Goal: Task Accomplishment & Management: Manage account settings

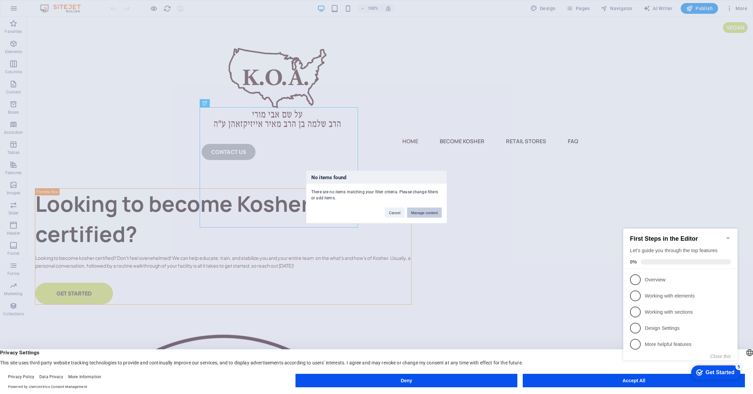
click at [416, 212] on button "Manage content" at bounding box center [424, 213] width 35 height 10
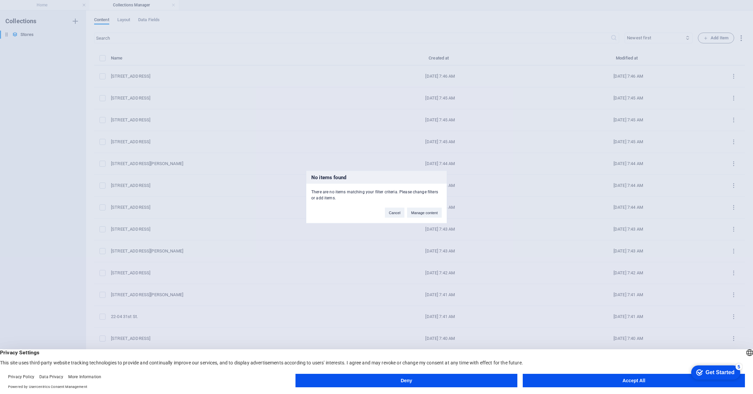
click at [416, 212] on button "Manage content" at bounding box center [424, 213] width 35 height 10
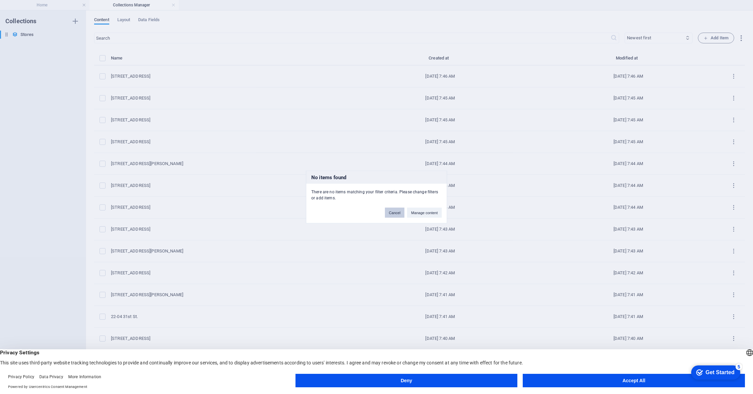
click at [394, 214] on button "Cancel" at bounding box center [394, 213] width 19 height 10
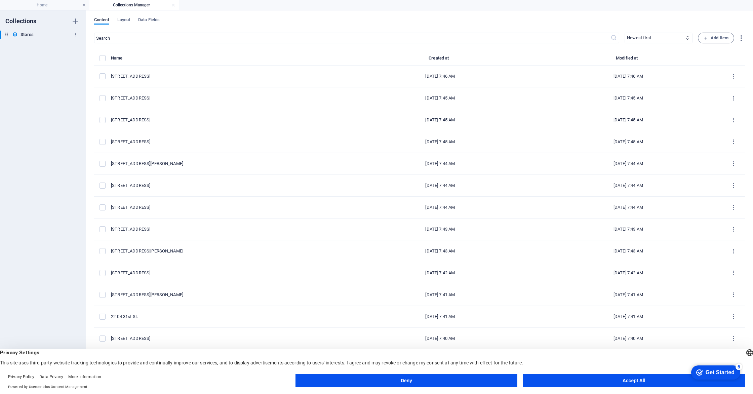
click at [30, 37] on h6 "Stores" at bounding box center [27, 35] width 13 height 8
click at [128, 21] on span "Layout" at bounding box center [123, 20] width 13 height 9
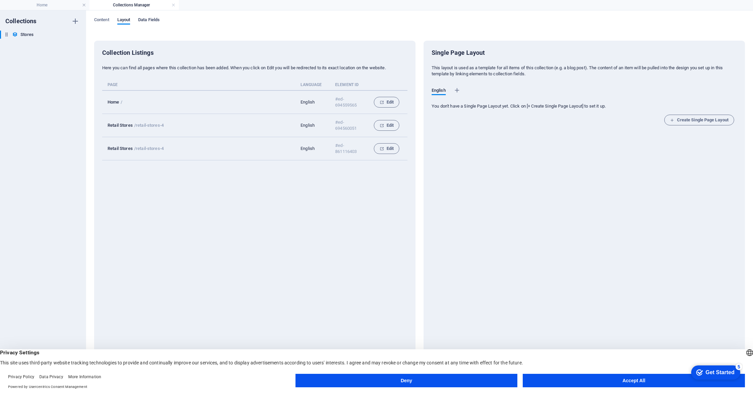
click at [141, 20] on span "Data Fields" at bounding box center [149, 20] width 22 height 9
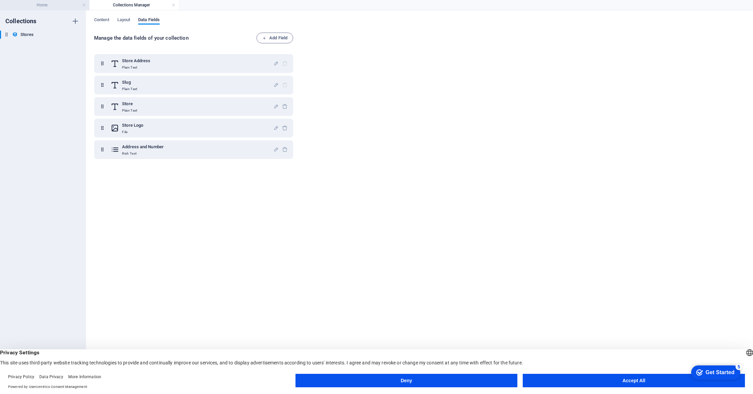
click at [57, 5] on h4 "Home" at bounding box center [44, 4] width 89 height 7
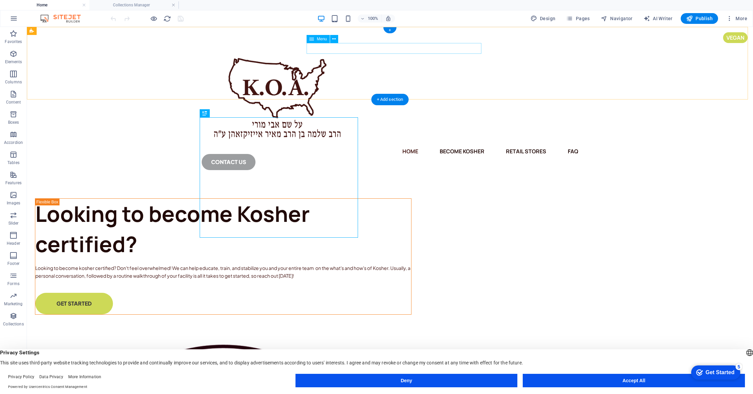
click at [441, 146] on nav "Home Become Kosher Retail Stores FAQ" at bounding box center [390, 151] width 377 height 11
click at [154, 18] on icon "button" at bounding box center [154, 19] width 8 height 8
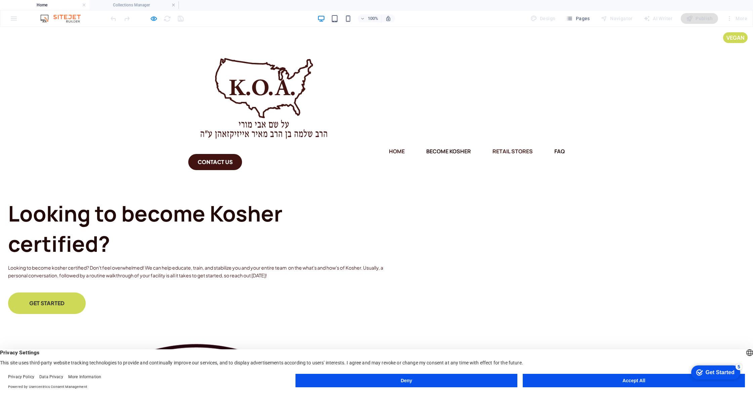
click at [493, 146] on link "Retail Stores" at bounding box center [513, 151] width 40 height 11
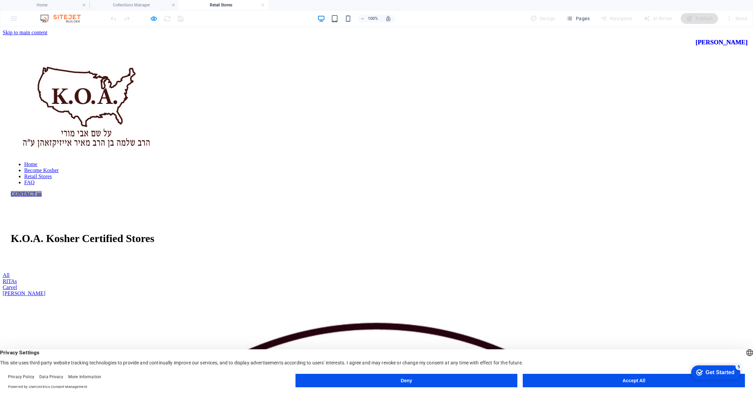
click at [338, 278] on div "RITAs" at bounding box center [377, 281] width 748 height 6
click at [317, 278] on div "RITAs" at bounding box center [377, 281] width 748 height 6
click at [386, 284] on div "Carvel" at bounding box center [377, 287] width 748 height 6
click at [511, 290] on div "[PERSON_NAME]" at bounding box center [377, 293] width 748 height 6
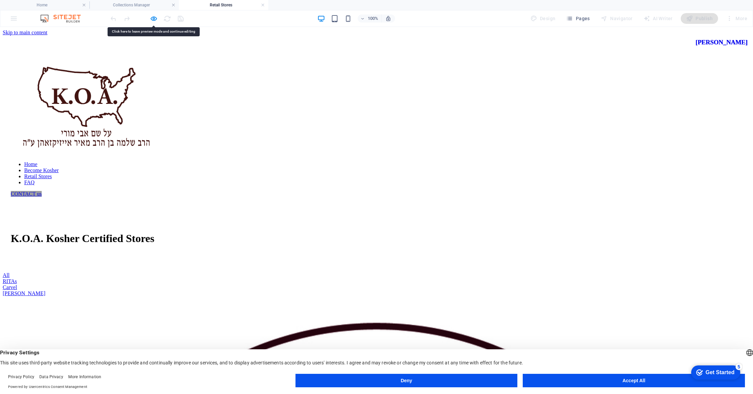
click at [292, 278] on div "RITAs" at bounding box center [377, 281] width 748 height 6
click at [424, 284] on div "Carvel" at bounding box center [377, 287] width 748 height 6
click at [555, 290] on div "[PERSON_NAME]" at bounding box center [377, 293] width 748 height 6
click at [53, 7] on h4 "Home" at bounding box center [44, 4] width 89 height 7
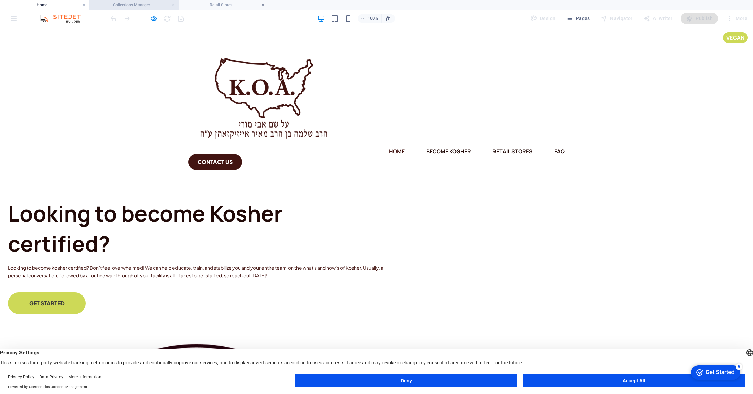
click at [164, 8] on h4 "Collections Manager" at bounding box center [133, 4] width 89 height 7
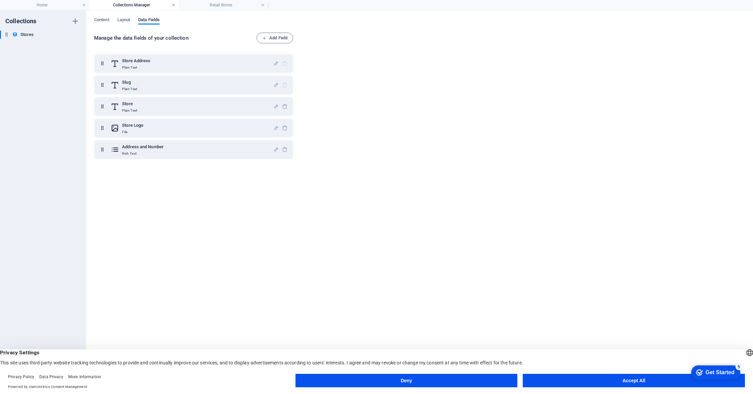
click at [172, 6] on link at bounding box center [173, 5] width 4 height 6
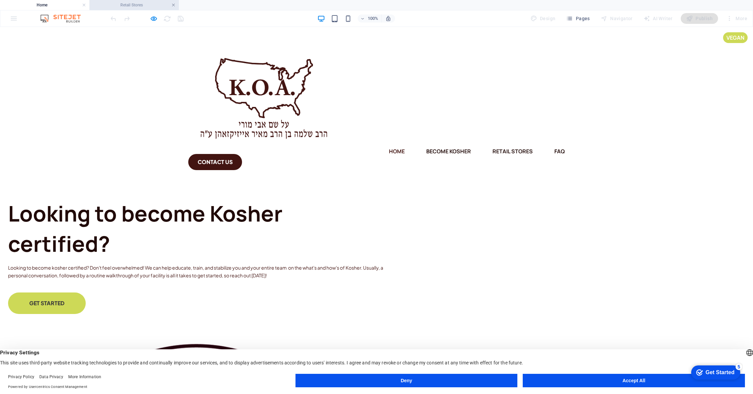
click at [172, 7] on link at bounding box center [173, 5] width 4 height 6
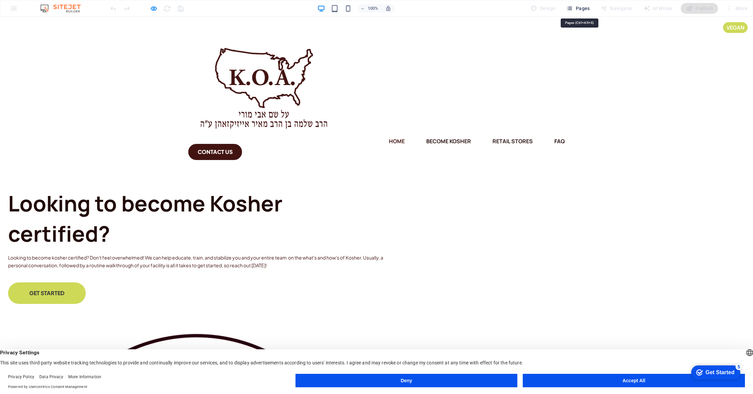
click at [592, 9] on button "Pages" at bounding box center [577, 8] width 29 height 11
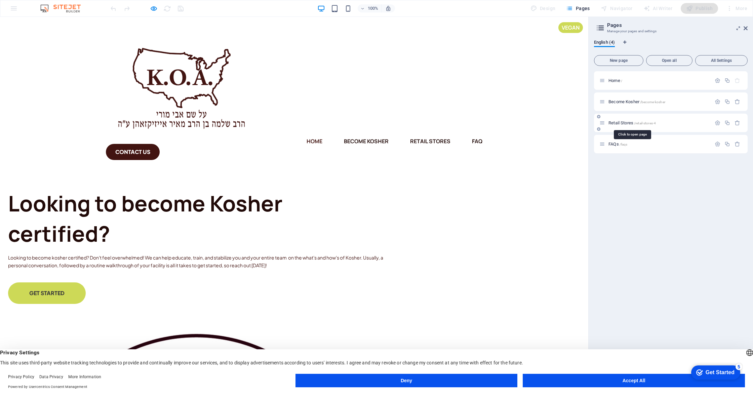
click at [616, 124] on span "Retail Stores /retail-stores-4" at bounding box center [632, 122] width 47 height 5
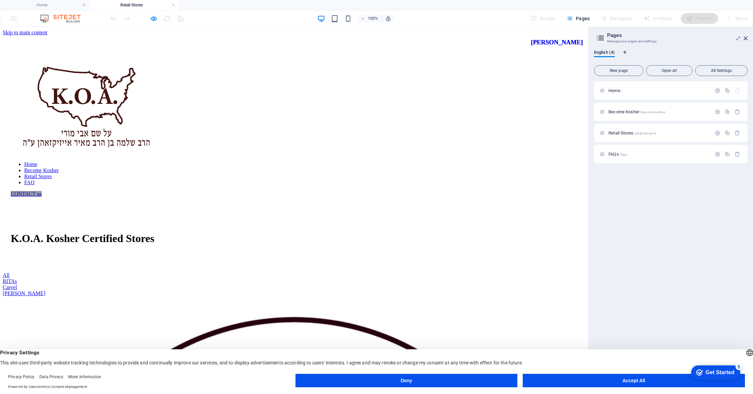
click at [252, 278] on div "RITAs" at bounding box center [294, 281] width 583 height 6
click at [244, 278] on div "RITAs" at bounding box center [294, 281] width 583 height 6
click at [350, 284] on div "Carvel" at bounding box center [294, 287] width 583 height 6
click at [356, 284] on div "Carvel" at bounding box center [294, 287] width 583 height 6
click at [457, 290] on div "[PERSON_NAME]" at bounding box center [294, 293] width 583 height 6
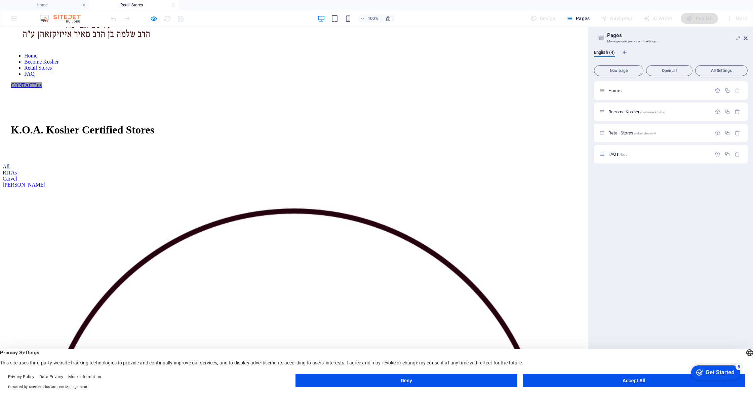
scroll to position [58, 0]
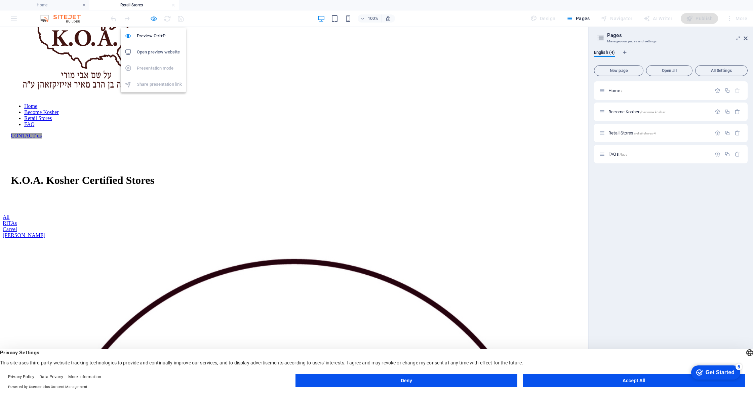
click at [151, 17] on icon "button" at bounding box center [154, 19] width 8 height 8
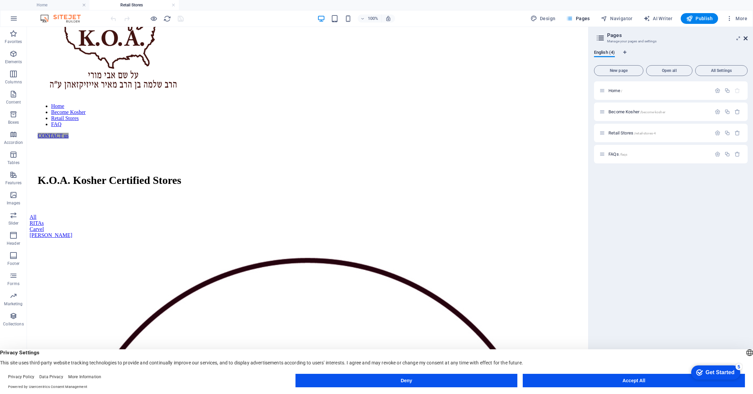
drag, startPoint x: 745, startPoint y: 39, endPoint x: 719, endPoint y: 12, distance: 37.8
click at [745, 39] on icon at bounding box center [746, 38] width 4 height 5
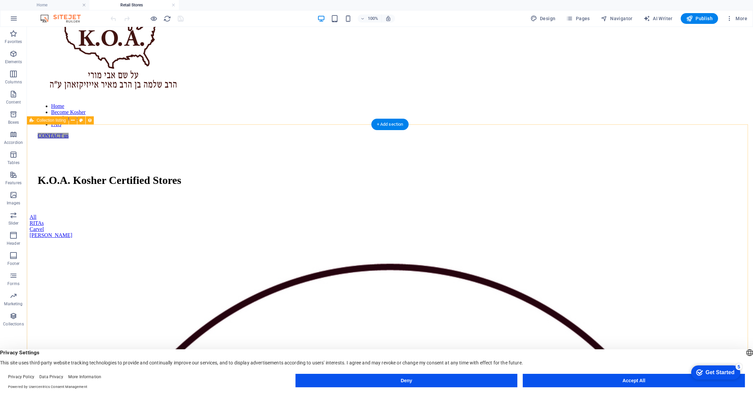
scroll to position [64, 0]
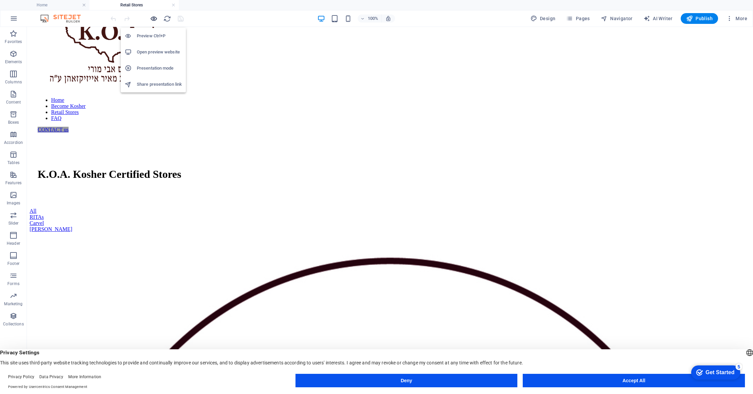
click at [152, 17] on icon "button" at bounding box center [154, 19] width 8 height 8
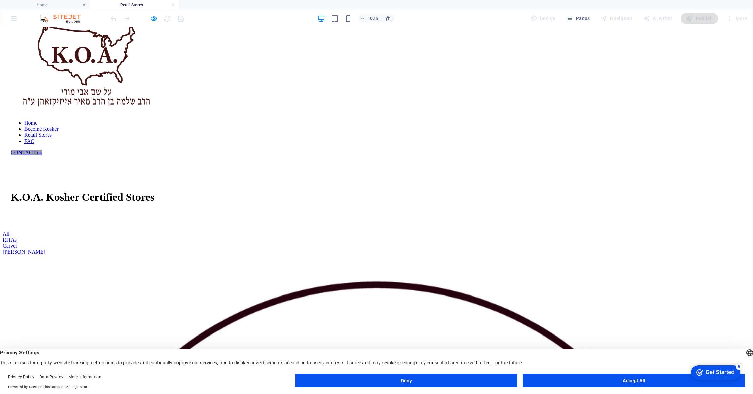
scroll to position [0, 0]
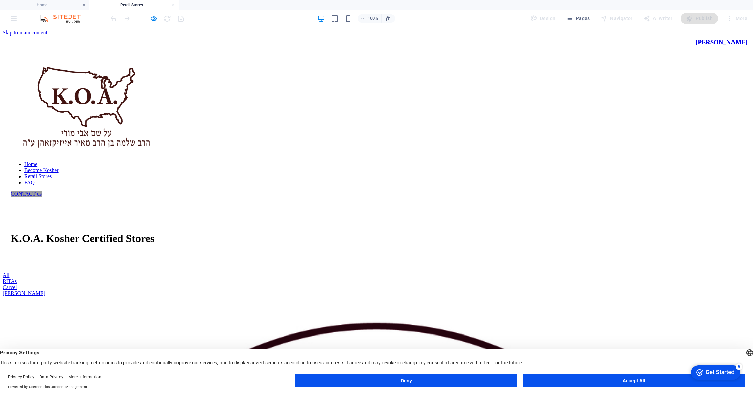
click at [17, 278] on link "RITAs" at bounding box center [10, 281] width 14 height 6
click at [17, 284] on link "Carvel" at bounding box center [10, 287] width 14 height 6
click at [45, 290] on link "[PERSON_NAME]" at bounding box center [24, 293] width 43 height 6
click at [35, 180] on link "FAQ" at bounding box center [29, 183] width 10 height 6
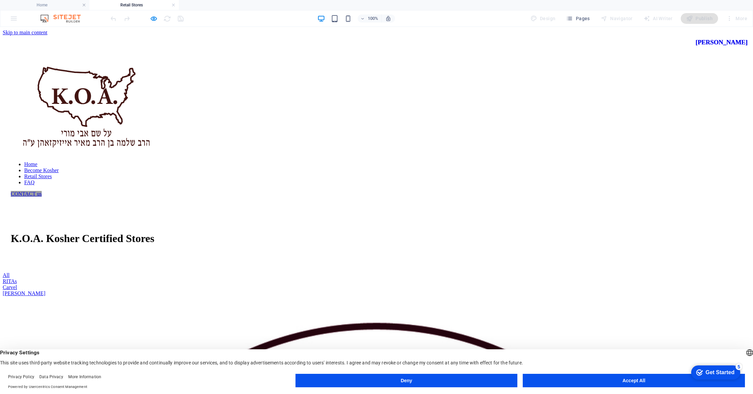
click at [59, 167] on link "Become Kosher" at bounding box center [41, 170] width 35 height 6
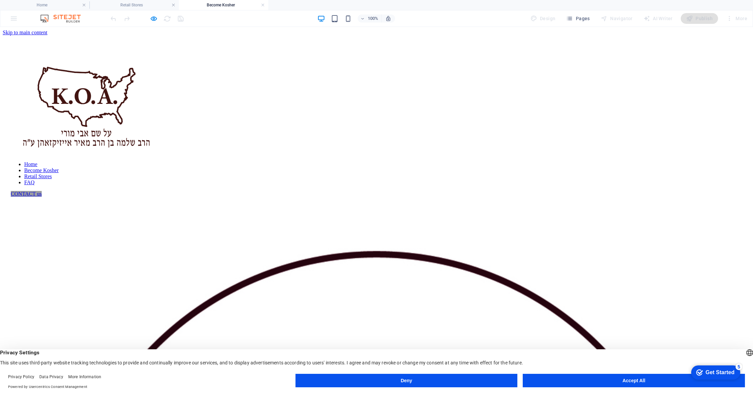
click at [299, 161] on nav "Home Become Kosher Retail Stores FAQ" at bounding box center [377, 173] width 732 height 24
click at [301, 161] on nav "Home Become Kosher Retail Stores FAQ" at bounding box center [377, 173] width 732 height 24
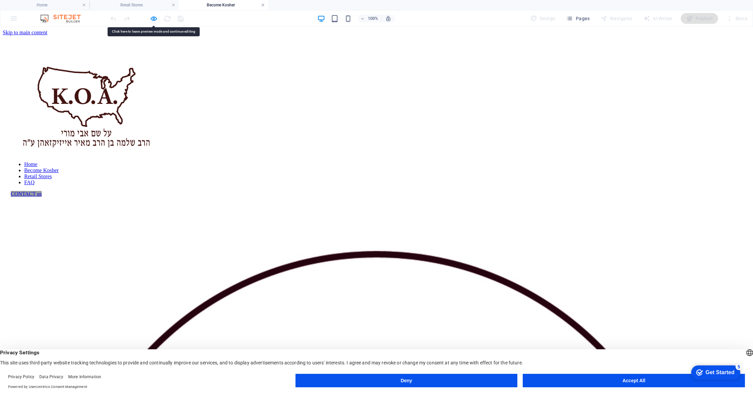
click at [263, 5] on link at bounding box center [263, 5] width 4 height 6
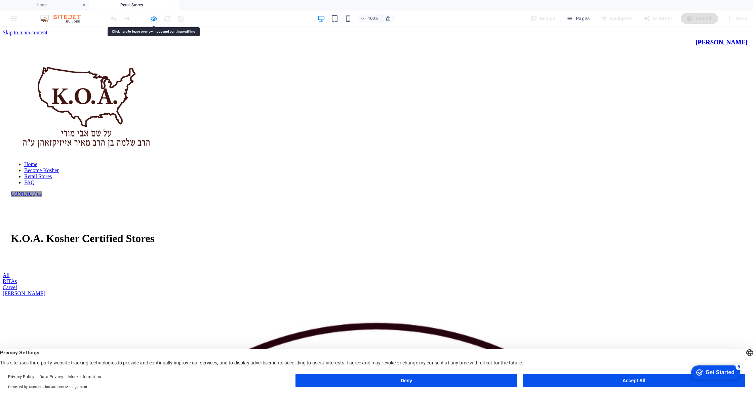
click at [177, 5] on h4 "Retail Stores" at bounding box center [133, 4] width 89 height 7
click at [175, 5] on link at bounding box center [173, 5] width 4 height 6
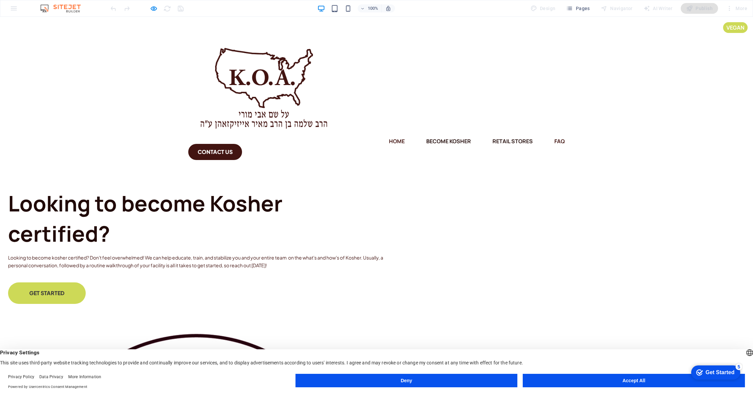
click at [554, 136] on link "FAQ" at bounding box center [559, 141] width 10 height 11
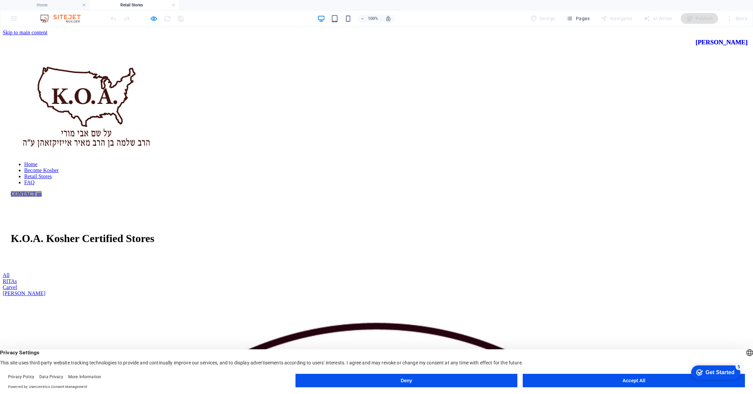
click at [423, 161] on nav "Home Become Kosher Retail Stores FAQ" at bounding box center [377, 173] width 732 height 24
click at [424, 161] on nav "Home Become Kosher Retail Stores FAQ" at bounding box center [377, 173] width 732 height 24
click at [469, 47] on div "Home Become Kosher Retail Stores FAQ CONTACT us" at bounding box center [377, 122] width 748 height 172
click at [520, 191] on div "CONTACT us" at bounding box center [377, 194] width 732 height 6
click at [179, 6] on ul "Home Retail Stores" at bounding box center [376, 5] width 753 height 10
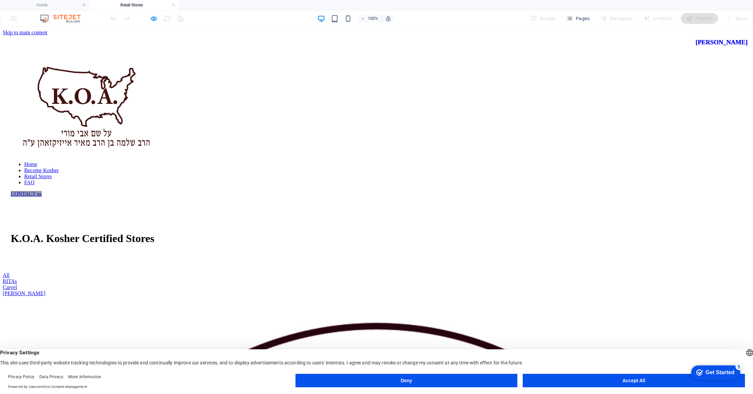
click at [176, 5] on h4 "Retail Stores" at bounding box center [133, 4] width 89 height 7
click at [175, 4] on link at bounding box center [173, 5] width 4 height 6
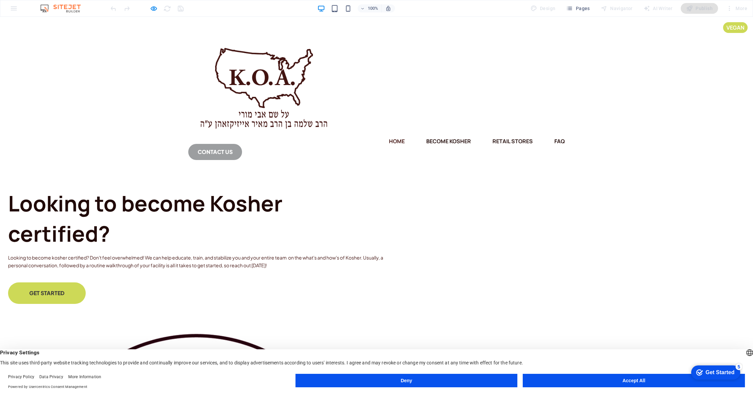
click at [242, 144] on link "CONTACT us" at bounding box center [215, 152] width 54 height 16
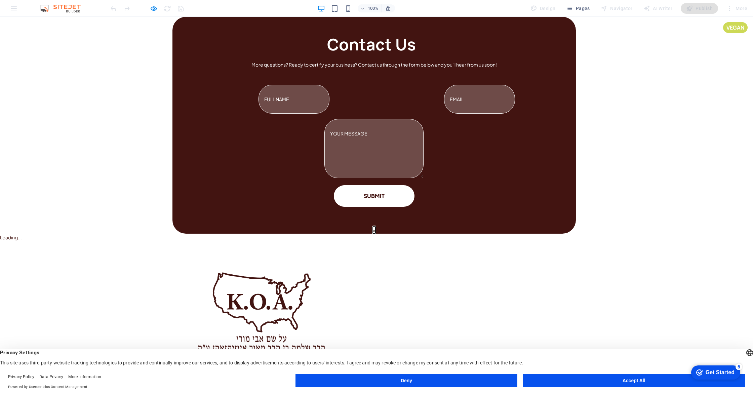
click at [376, 226] on button "×" at bounding box center [374, 229] width 3 height 7
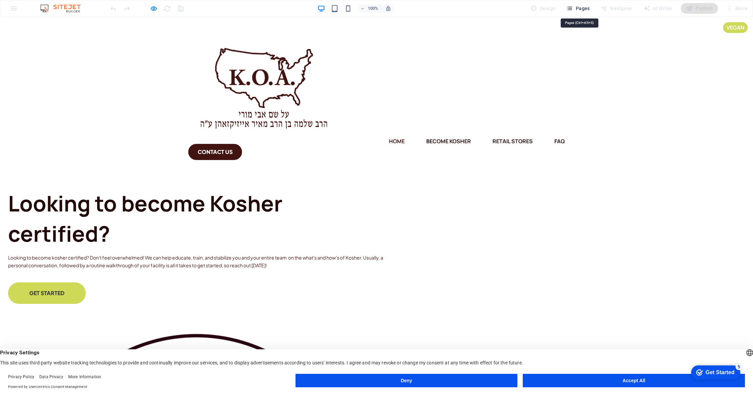
click at [573, 10] on icon "button" at bounding box center [569, 8] width 7 height 7
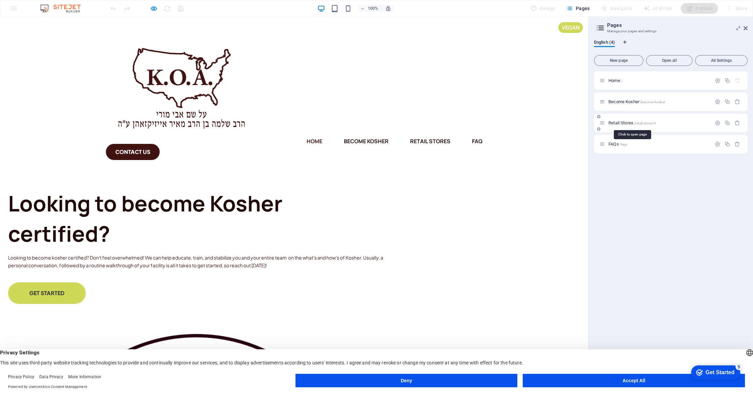
click at [619, 123] on span "Retail Stores /retail-stores-4" at bounding box center [632, 122] width 47 height 5
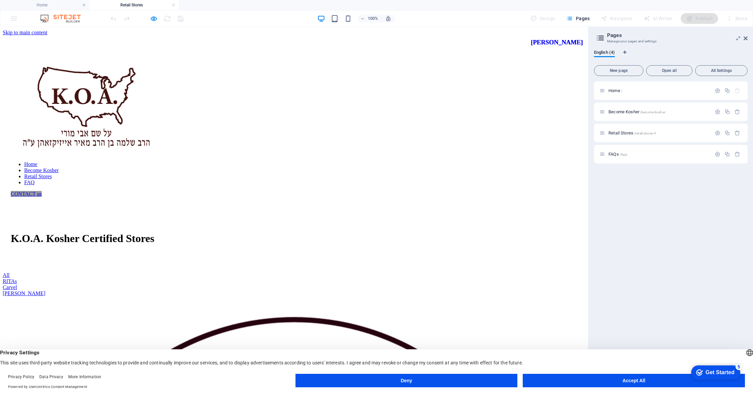
scroll to position [112, 0]
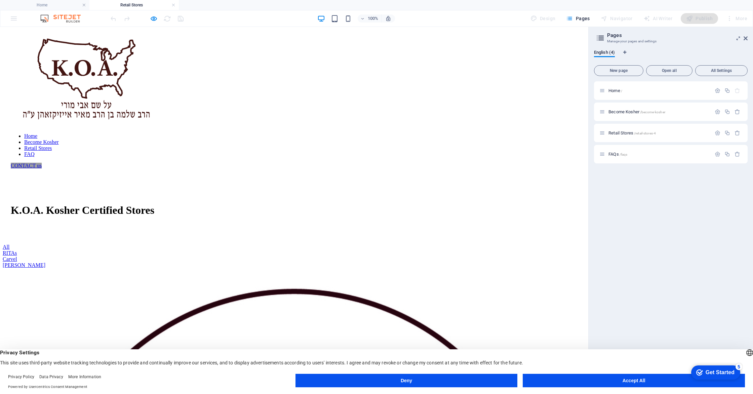
scroll to position [0, 0]
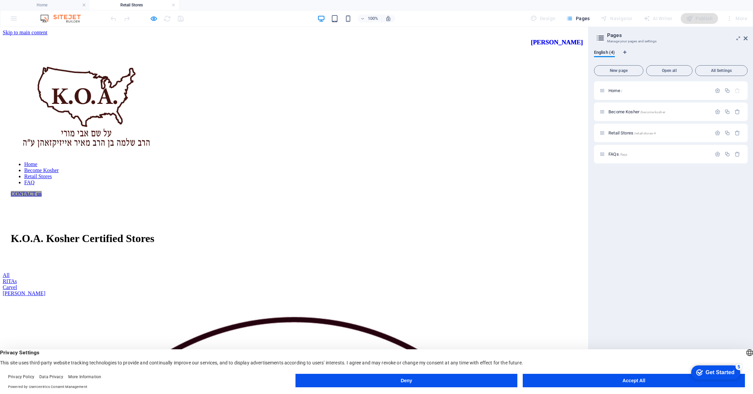
click at [581, 46] on div at bounding box center [582, 42] width 2 height 7
click at [531, 46] on div "[PERSON_NAME]" at bounding box center [557, 42] width 52 height 7
click at [718, 134] on icon "button" at bounding box center [718, 133] width 6 height 6
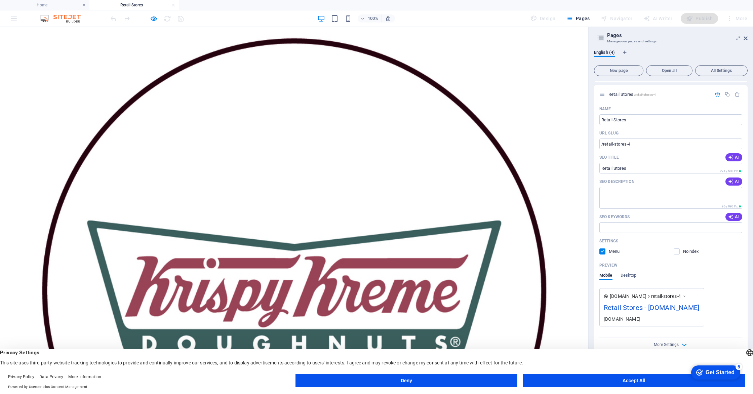
scroll to position [281, 0]
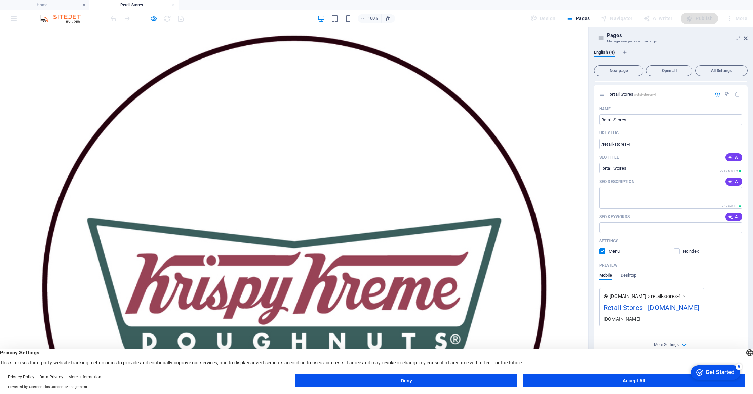
click at [10, 17] on div "100% Design Pages Navigator AI Writer Publish More" at bounding box center [376, 18] width 752 height 16
click at [12, 21] on div "100% Design Pages Navigator AI Writer Publish More" at bounding box center [376, 18] width 752 height 16
click at [15, 18] on div "100% Design Pages Navigator AI Writer Publish More" at bounding box center [376, 18] width 752 height 16
click at [155, 20] on icon "button" at bounding box center [154, 19] width 8 height 8
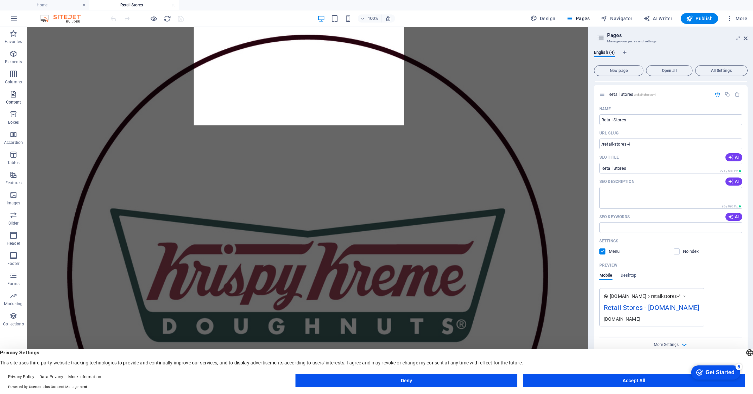
click at [5, 95] on span "Content" at bounding box center [13, 98] width 27 height 16
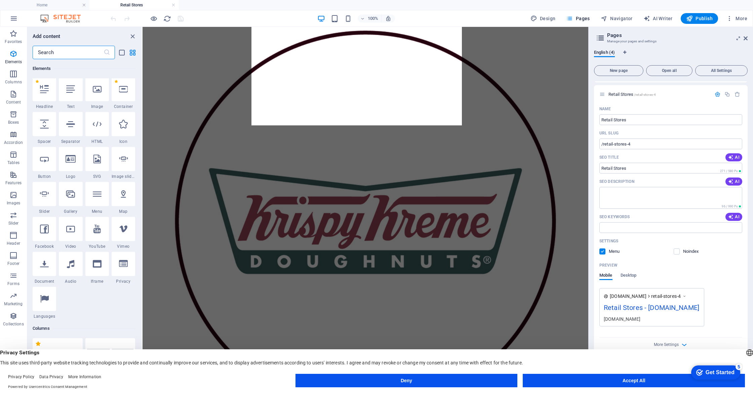
scroll to position [71, 0]
click at [14, 96] on icon "button" at bounding box center [13, 94] width 8 height 8
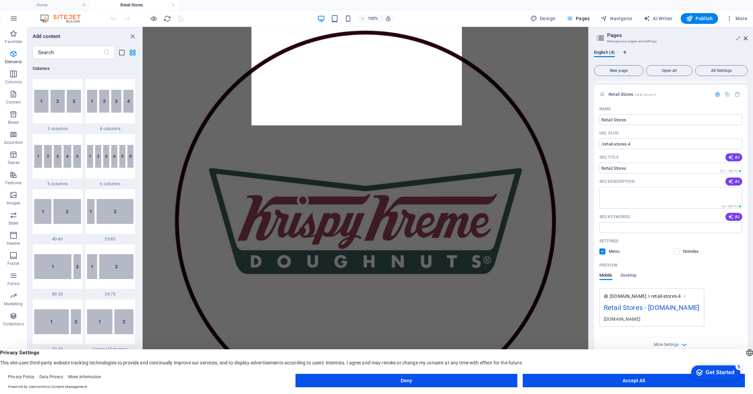
scroll to position [274, 0]
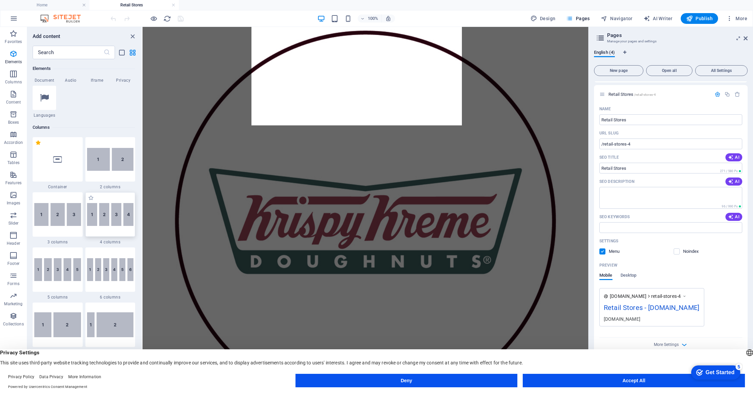
click at [119, 235] on div at bounding box center [110, 214] width 50 height 44
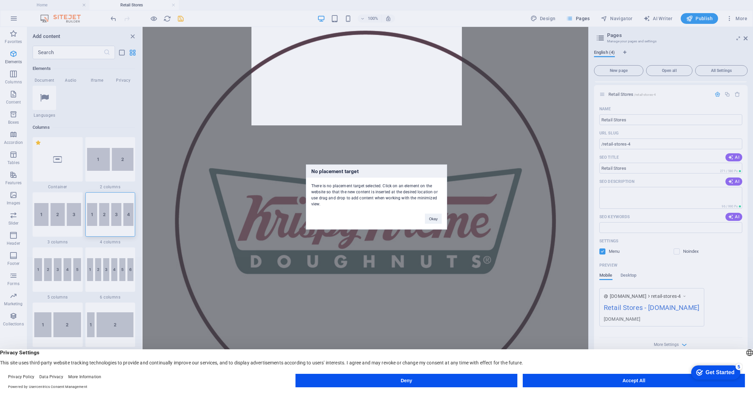
click at [119, 233] on div "No placement target There is no placement target selected. Click on an element …" at bounding box center [376, 197] width 753 height 394
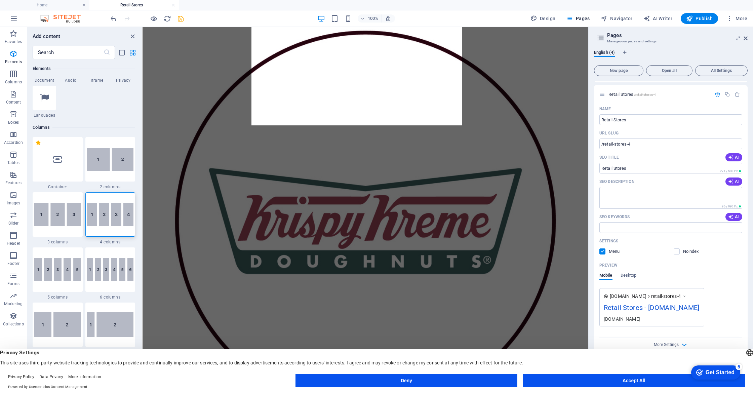
click at [119, 233] on div at bounding box center [110, 214] width 50 height 44
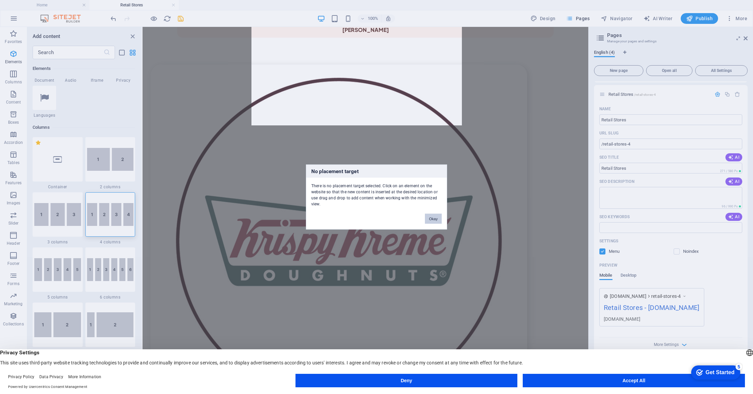
click at [430, 220] on button "Okay" at bounding box center [433, 219] width 17 height 10
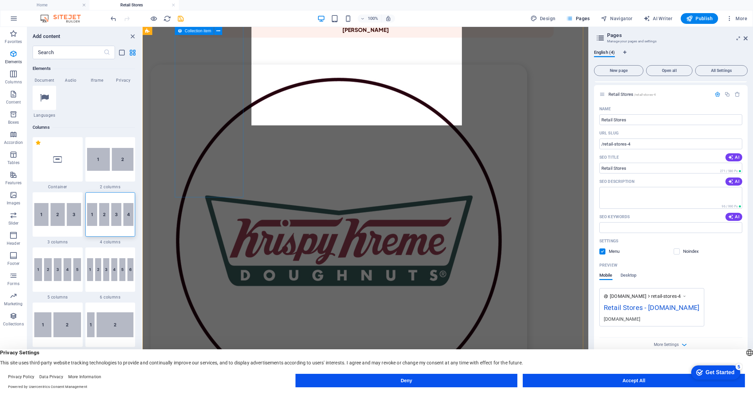
click at [196, 83] on article "Krispy Kreme Krispy Kreme [GEOGRAPHIC_DATA], [GEOGRAPHIC_DATA] Prep Cook Total …" at bounding box center [339, 281] width 377 height 433
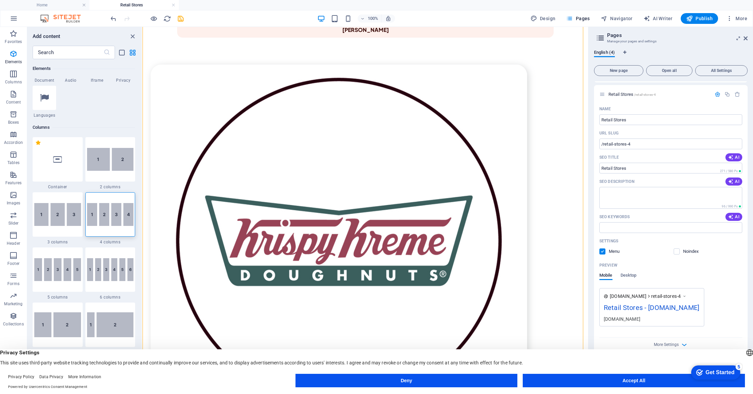
drag, startPoint x: 165, startPoint y: 79, endPoint x: 400, endPoint y: 280, distance: 308.8
click at [210, 143] on article "Krispy Kreme Krispy Kreme [GEOGRAPHIC_DATA], [GEOGRAPHIC_DATA] Prep Cook Total …" at bounding box center [339, 281] width 377 height 433
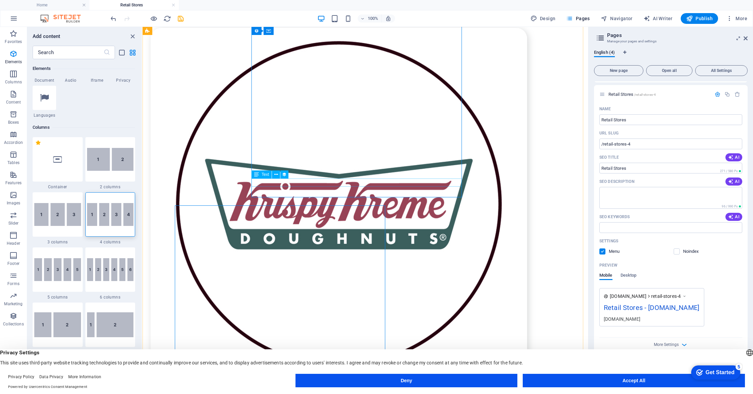
scroll to position [397, 0]
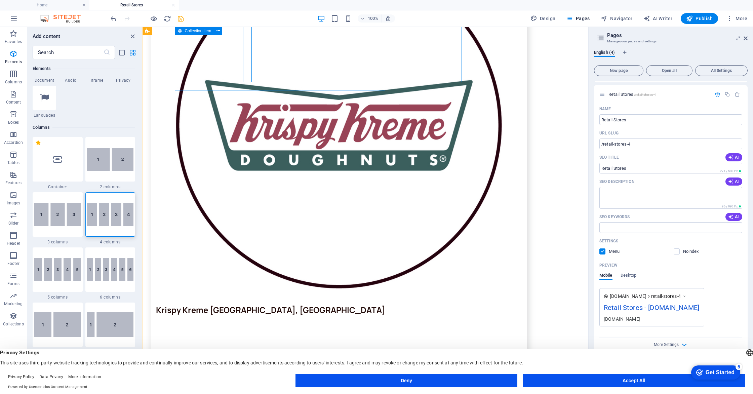
click at [194, 50] on article "Krispy Kreme Krispy Kreme [GEOGRAPHIC_DATA], [GEOGRAPHIC_DATA] Prep Cook Total …" at bounding box center [339, 165] width 377 height 433
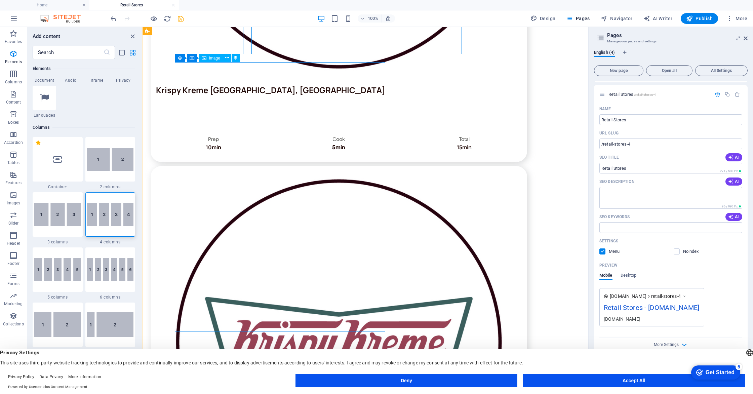
scroll to position [684, 0]
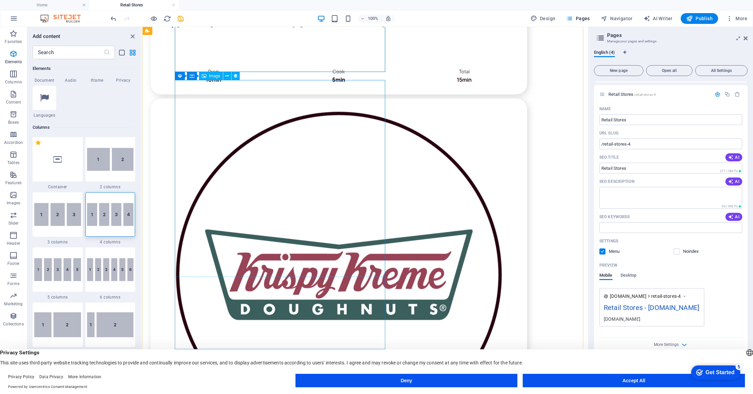
click at [120, 218] on img at bounding box center [110, 214] width 47 height 23
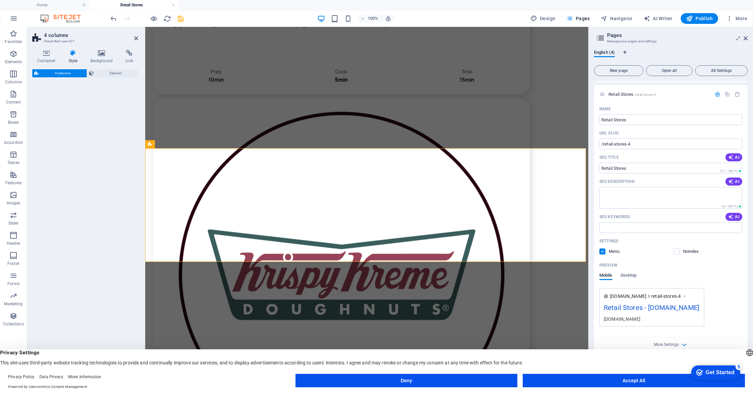
click at [120, 218] on div "4 columns Element" at bounding box center [85, 223] width 106 height 309
select select "rem"
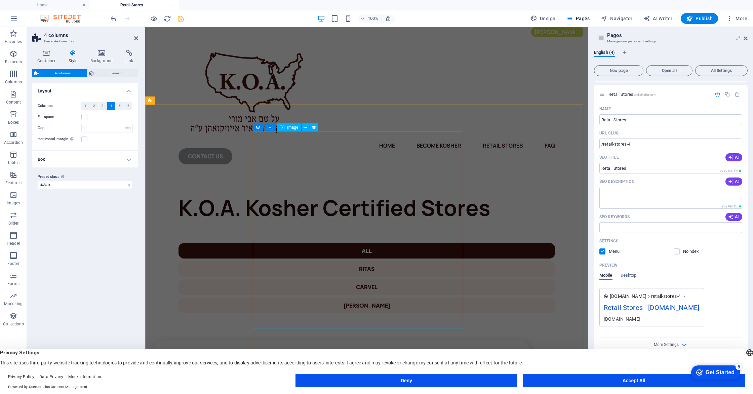
scroll to position [0, 0]
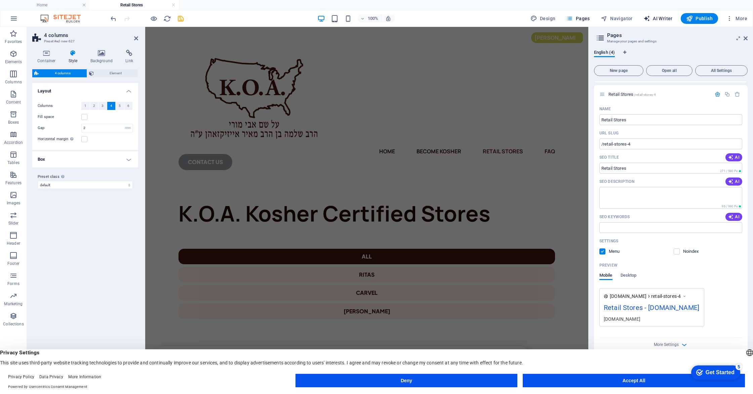
click at [657, 17] on span "AI Writer" at bounding box center [657, 18] width 29 height 7
select select "English"
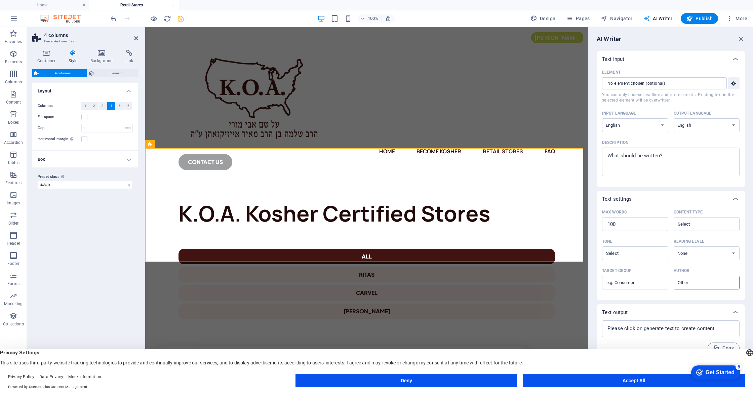
scroll to position [2045, 0]
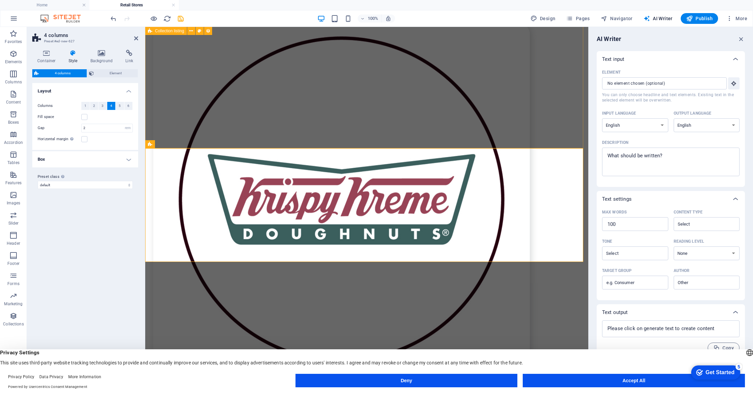
click at [515, 74] on div "Krispy Kreme [GEOGRAPHIC_DATA] Prep Cook Total 10min 5min 15min [STREET_ADDRESS…" at bounding box center [366, 35] width 443 height 3523
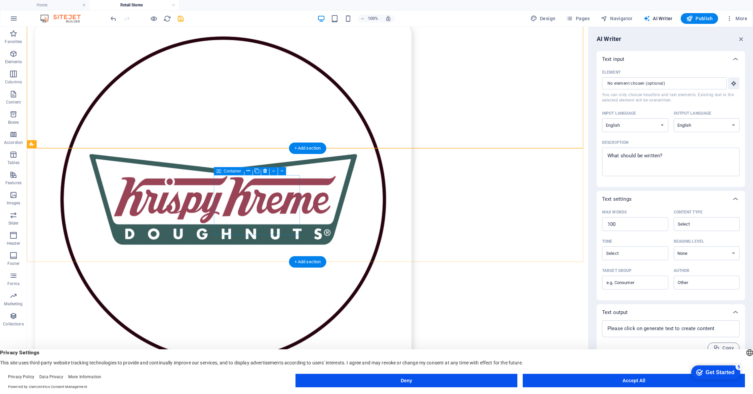
drag, startPoint x: 264, startPoint y: 171, endPoint x: 187, endPoint y: 149, distance: 80.0
click at [264, 171] on icon at bounding box center [265, 170] width 4 height 7
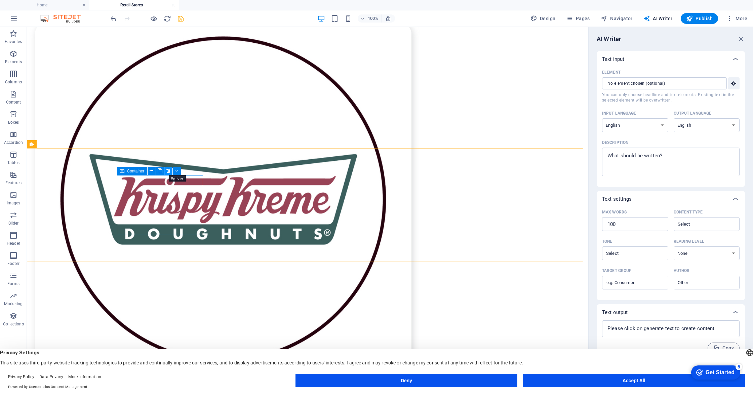
drag, startPoint x: 170, startPoint y: 173, endPoint x: 143, endPoint y: 147, distance: 37.8
click at [170, 173] on icon at bounding box center [168, 170] width 4 height 7
click at [268, 171] on button at bounding box center [265, 171] width 8 height 8
click at [166, 169] on icon at bounding box center [168, 170] width 4 height 7
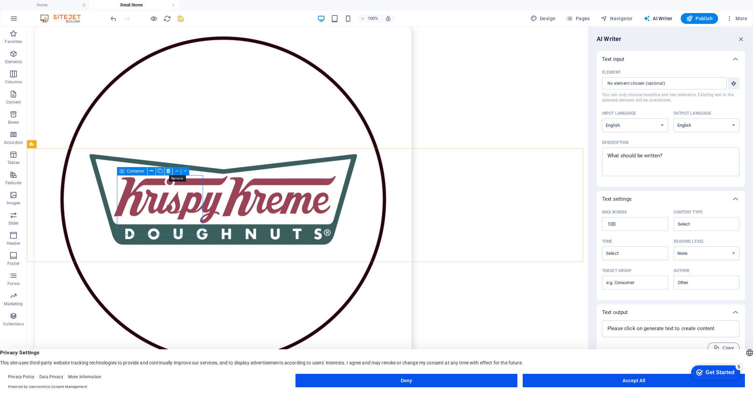
click at [169, 172] on icon at bounding box center [168, 170] width 4 height 7
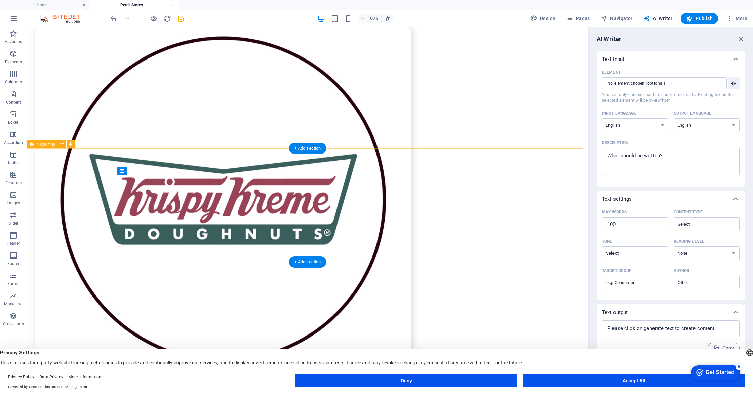
click at [61, 147] on icon at bounding box center [62, 144] width 4 height 7
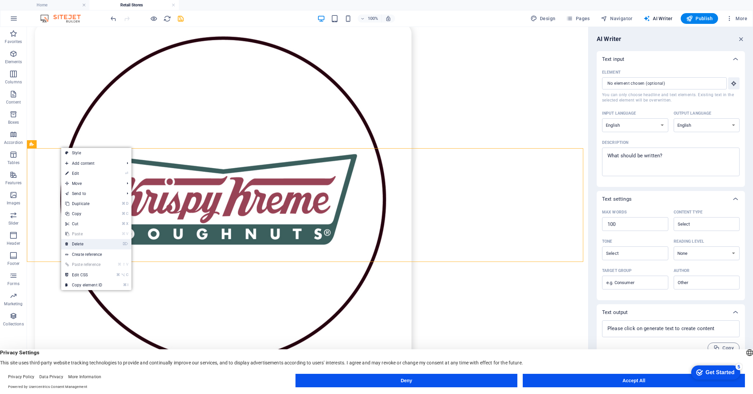
click at [103, 243] on link "⌦ Delete" at bounding box center [83, 244] width 45 height 10
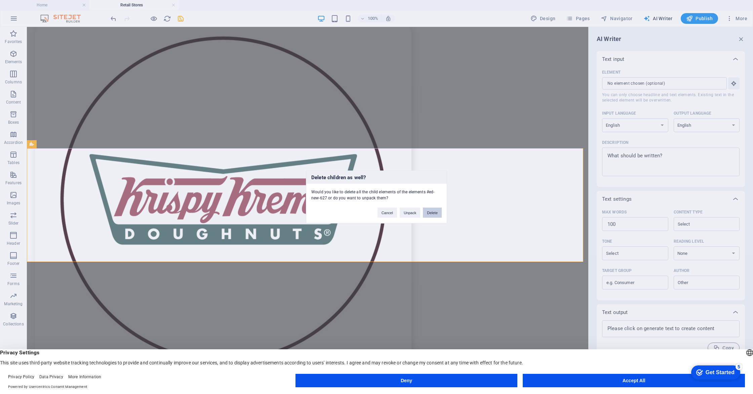
click at [435, 215] on button "Delete" at bounding box center [432, 213] width 19 height 10
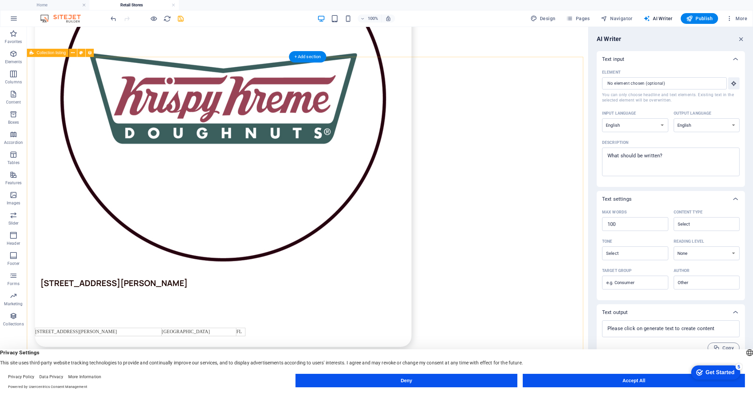
scroll to position [2000, 0]
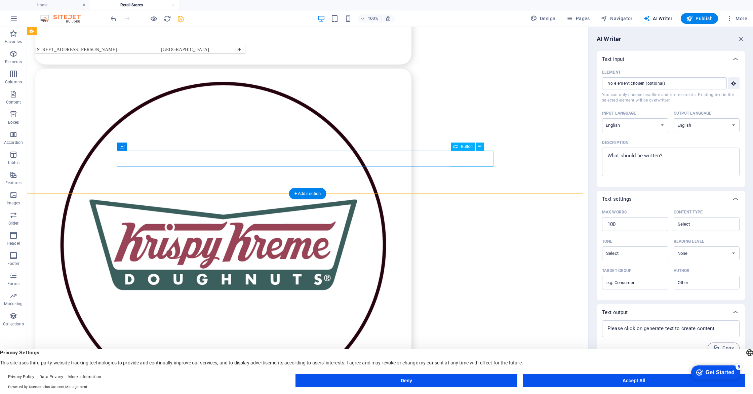
click at [479, 149] on icon at bounding box center [480, 146] width 4 height 7
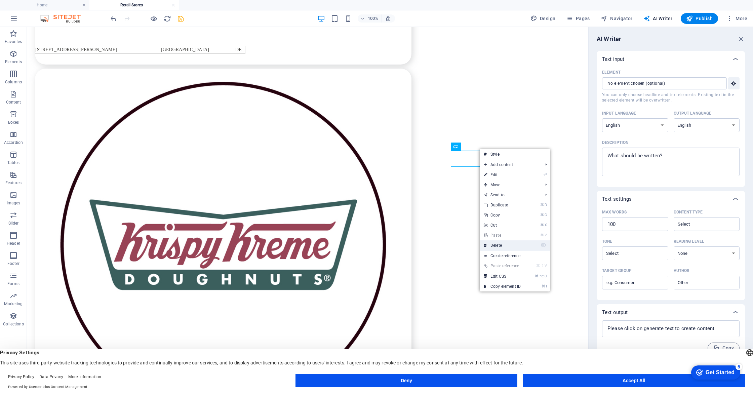
click at [497, 247] on link "⌦ Delete" at bounding box center [502, 245] width 45 height 10
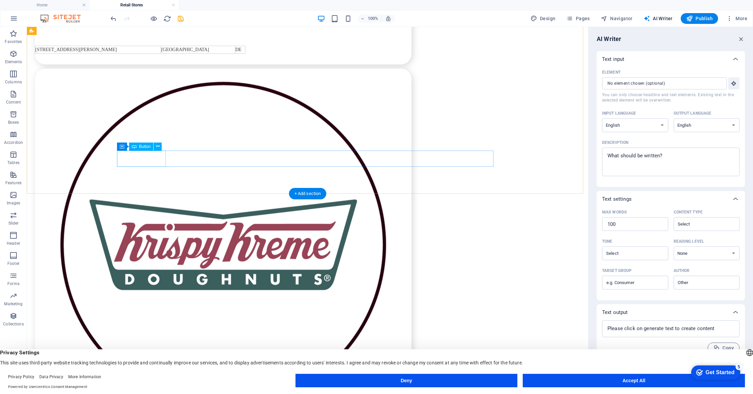
click at [154, 146] on button at bounding box center [158, 147] width 8 height 8
click at [156, 144] on button at bounding box center [158, 147] width 8 height 8
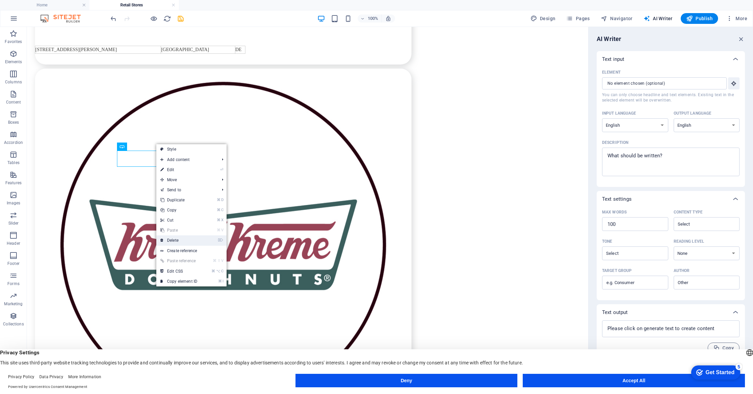
click at [173, 239] on link "⌦ Delete" at bounding box center [178, 240] width 45 height 10
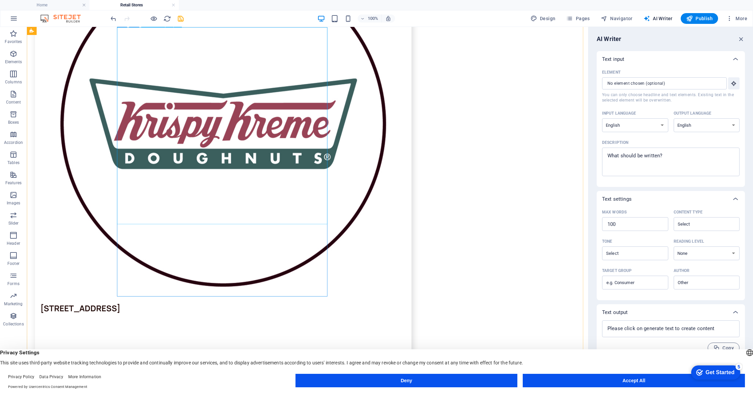
scroll to position [576, 0]
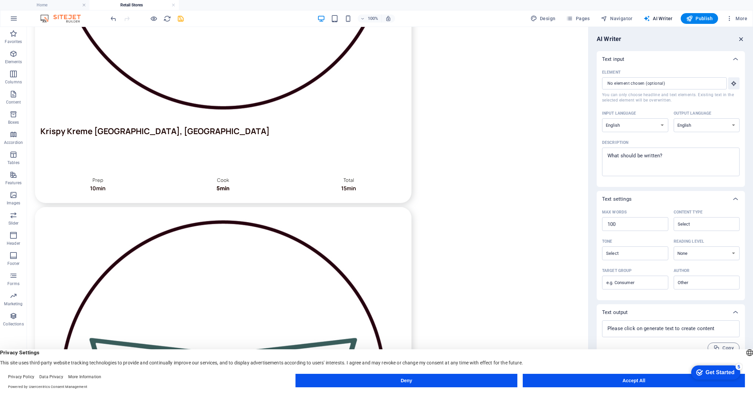
click at [741, 38] on icon "button" at bounding box center [741, 38] width 7 height 7
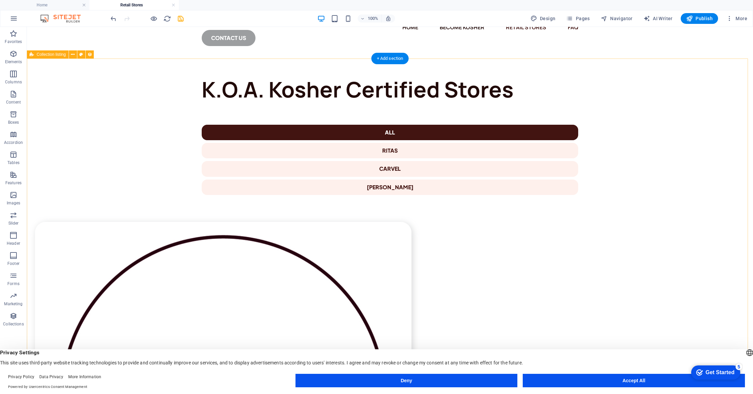
scroll to position [0, 0]
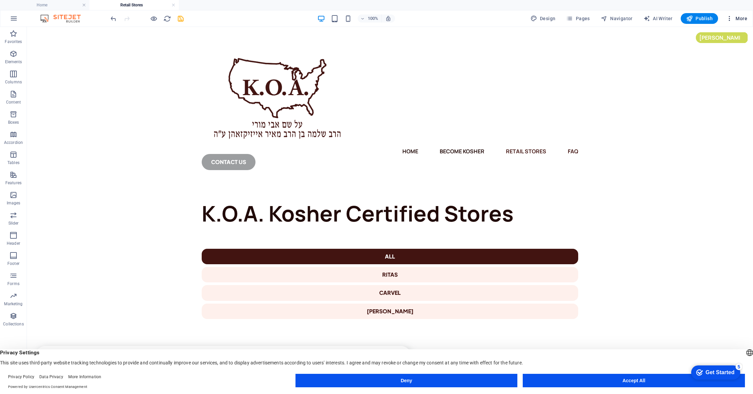
click at [729, 21] on icon "button" at bounding box center [729, 18] width 7 height 7
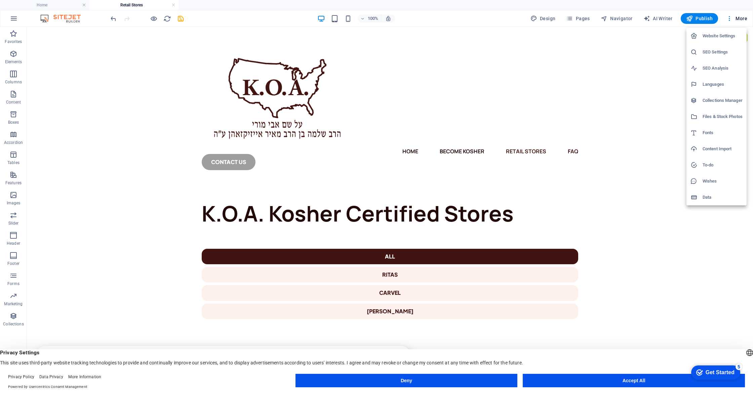
click at [653, 81] on div at bounding box center [376, 197] width 753 height 394
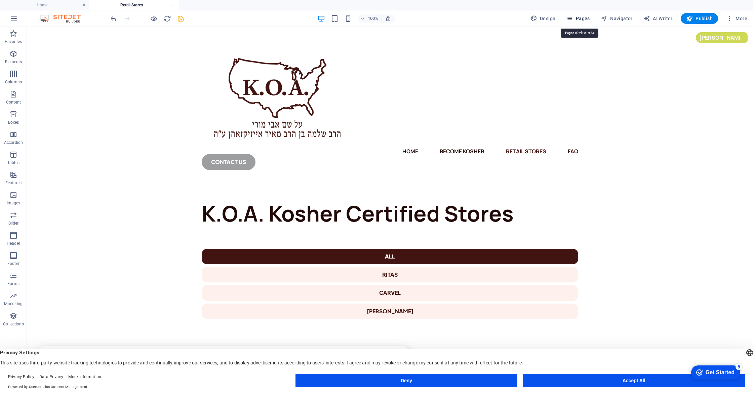
click at [573, 21] on icon "button" at bounding box center [569, 18] width 7 height 7
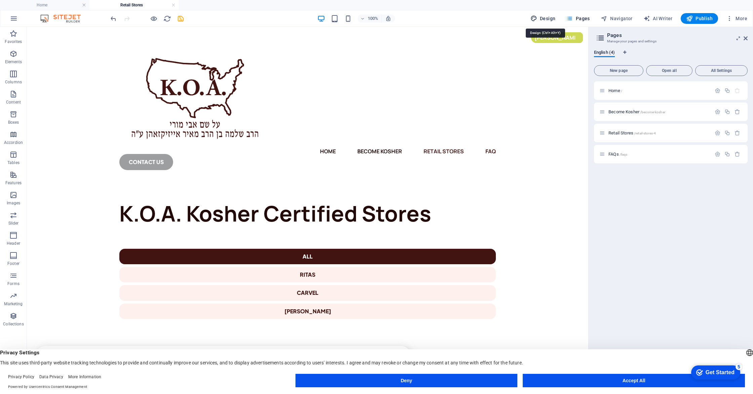
click at [555, 17] on span "Design" at bounding box center [543, 18] width 25 height 7
select select "px"
select select "300"
select select "px"
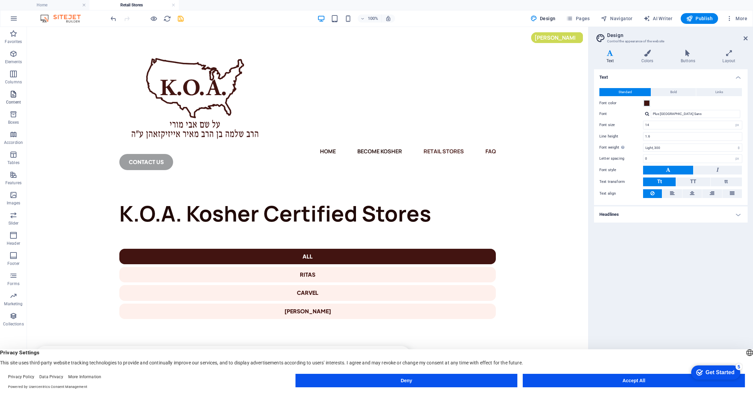
click at [12, 96] on icon "button" at bounding box center [13, 94] width 8 height 8
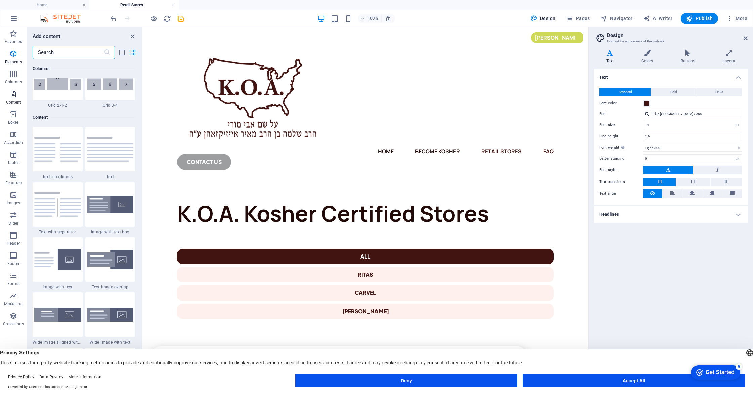
scroll to position [1176, 0]
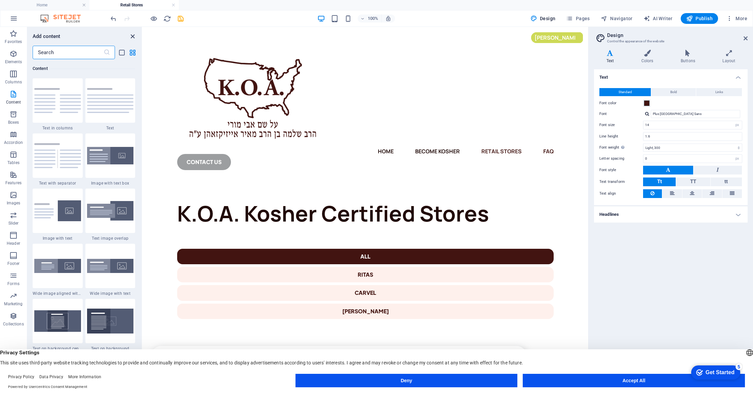
click at [133, 37] on icon "close panel" at bounding box center [133, 37] width 8 height 8
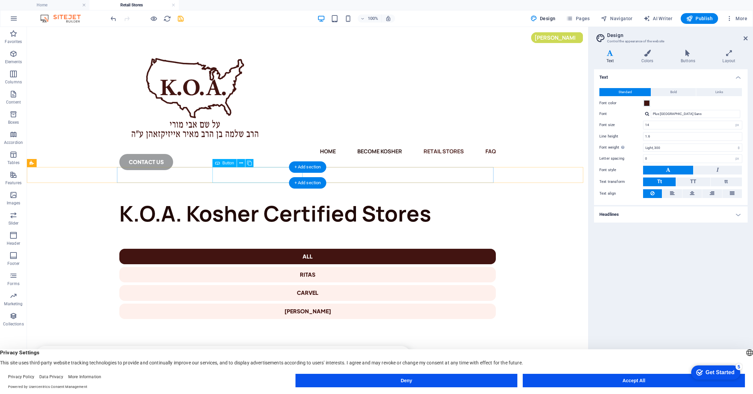
click at [278, 267] on div "RITAs" at bounding box center [307, 274] width 377 height 15
click at [360, 285] on div "Carvel" at bounding box center [307, 292] width 377 height 15
click at [167, 18] on icon "reload" at bounding box center [167, 19] width 8 height 8
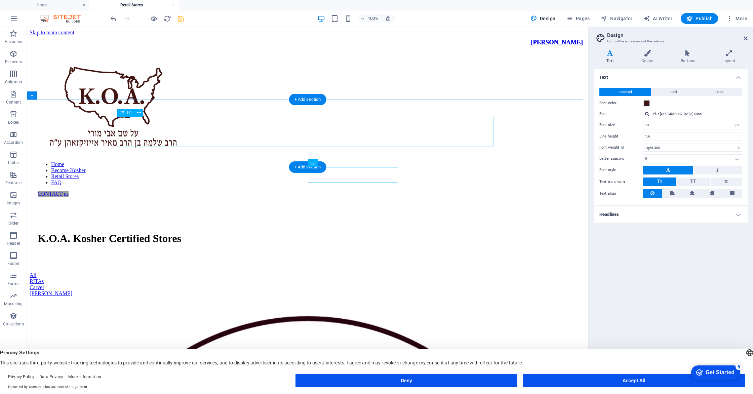
scroll to position [0, 0]
click at [683, 62] on h4 "Buttons" at bounding box center [689, 57] width 42 height 14
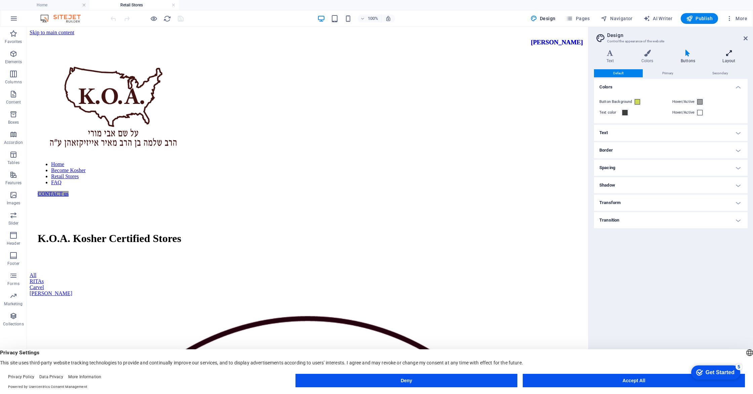
click at [721, 57] on h4 "Layout" at bounding box center [728, 57] width 37 height 14
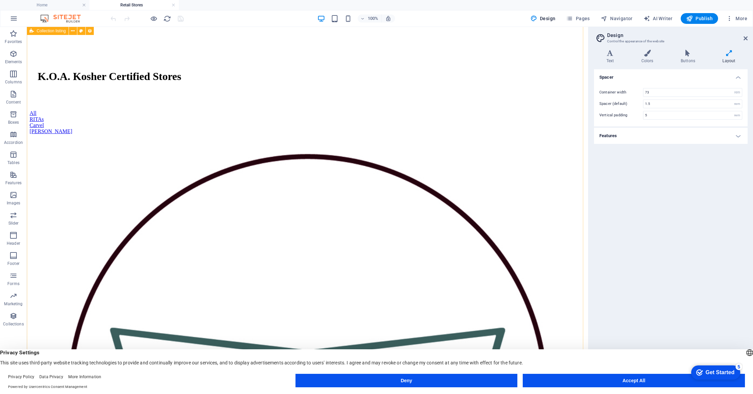
scroll to position [257, 0]
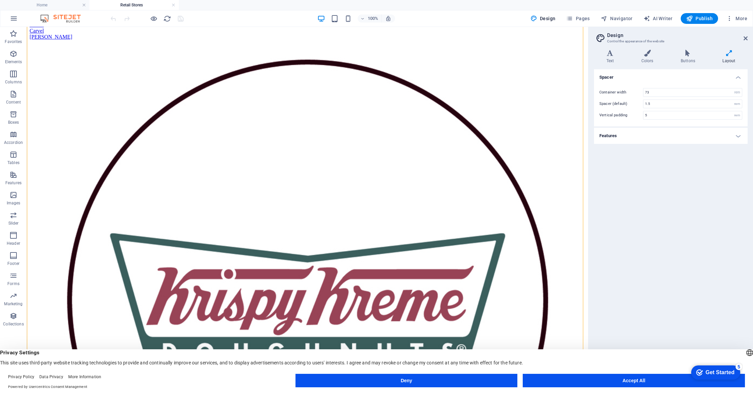
drag, startPoint x: 302, startPoint y: 291, endPoint x: 461, endPoint y: 167, distance: 202.4
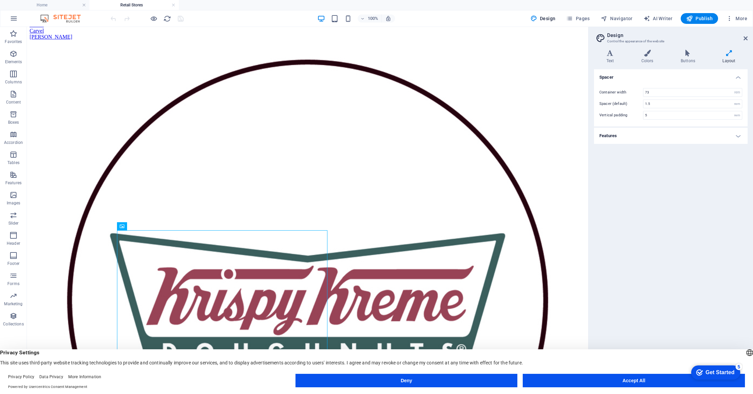
drag, startPoint x: 284, startPoint y: 271, endPoint x: 485, endPoint y: 155, distance: 232.4
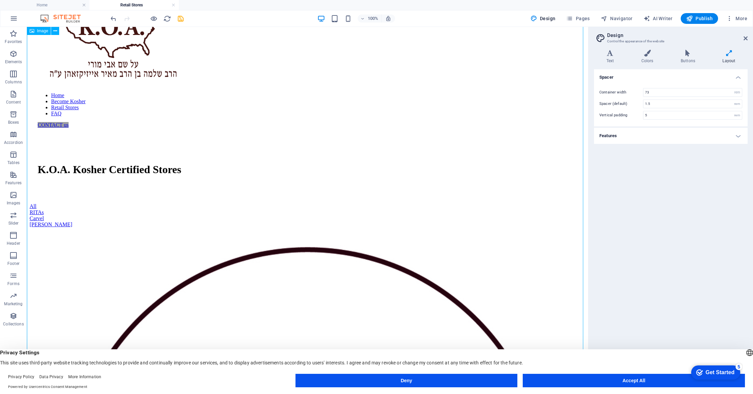
scroll to position [0, 0]
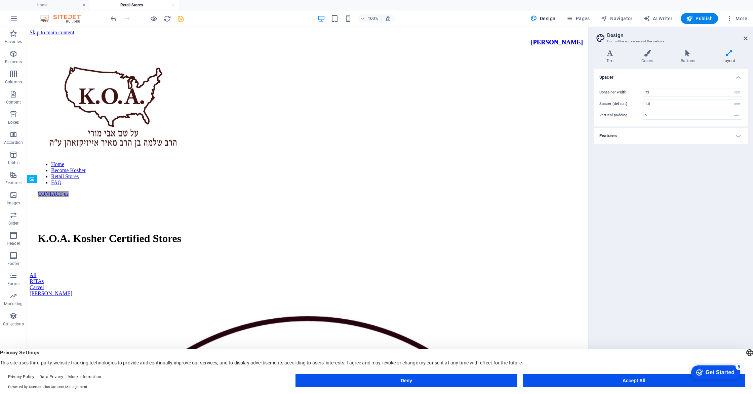
click at [117, 19] on div at bounding box center [146, 18] width 75 height 11
click at [115, 18] on icon "undo" at bounding box center [114, 19] width 8 height 8
click at [65, 18] on img at bounding box center [64, 18] width 50 height 8
click at [71, 5] on h4 "Home" at bounding box center [44, 4] width 89 height 7
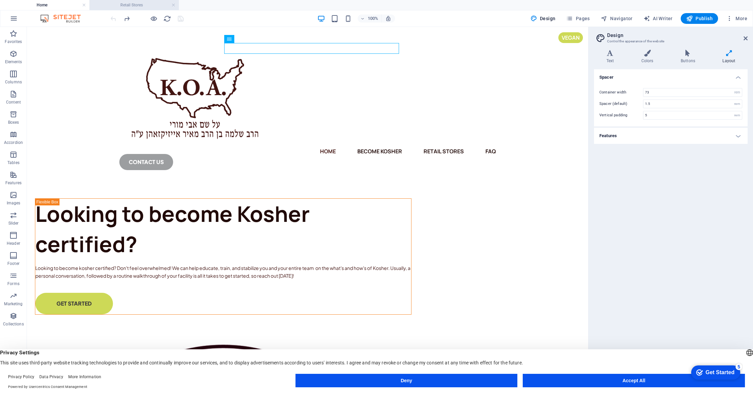
click at [122, 0] on li "Retail Stores" at bounding box center [133, 5] width 89 height 10
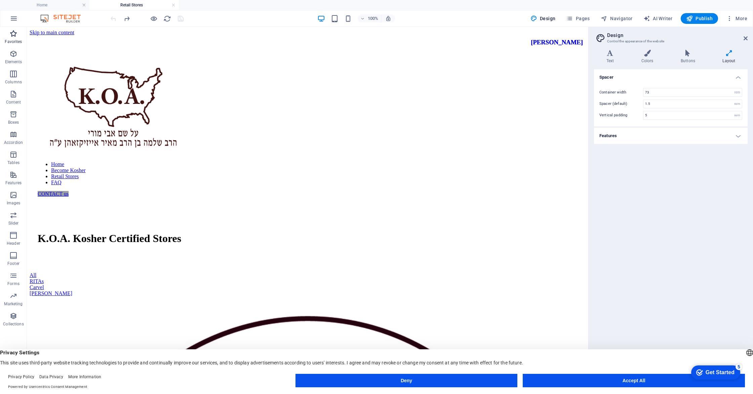
click at [16, 35] on icon "button" at bounding box center [13, 34] width 8 height 8
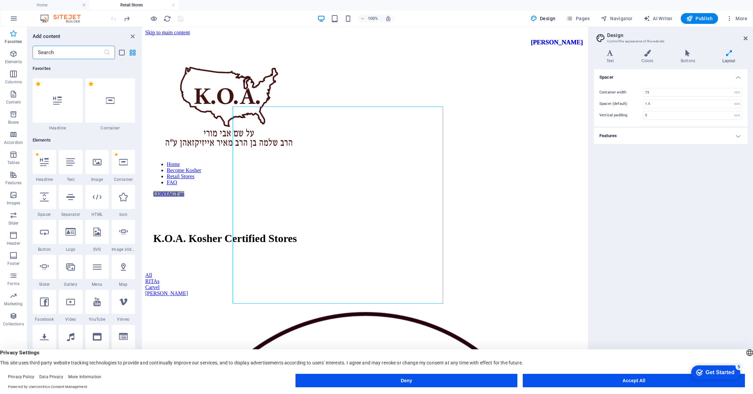
scroll to position [380, 0]
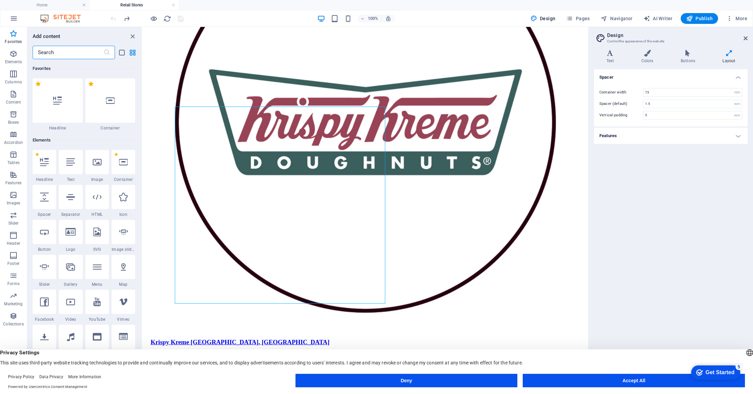
click at [68, 14] on div "100% Design Pages Navigator AI Writer Publish More" at bounding box center [376, 18] width 752 height 16
click at [739, 17] on span "More" at bounding box center [736, 18] width 21 height 7
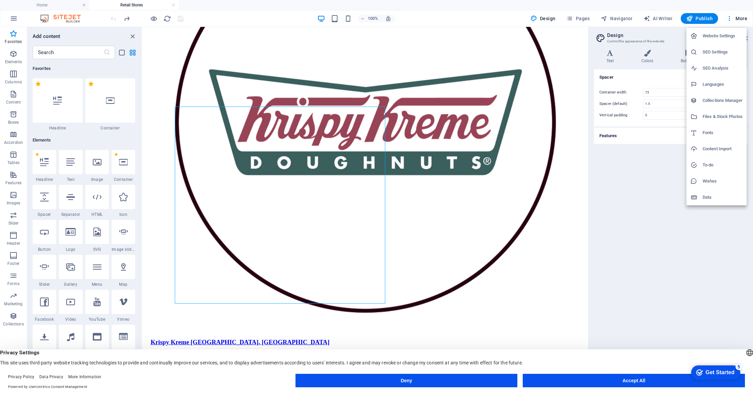
click at [13, 322] on div at bounding box center [376, 197] width 753 height 394
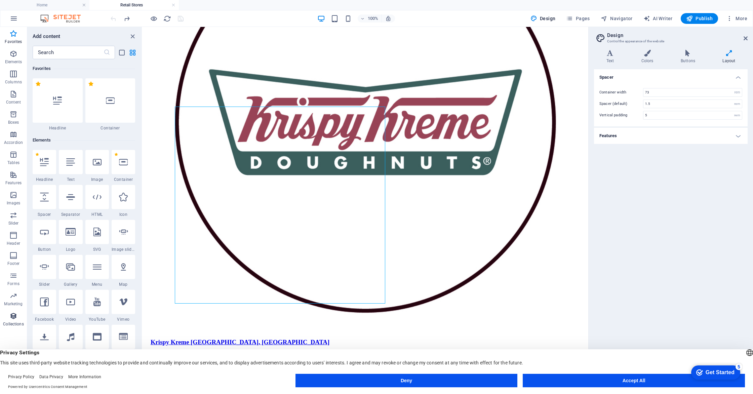
click at [12, 316] on icon "button" at bounding box center [13, 316] width 8 height 8
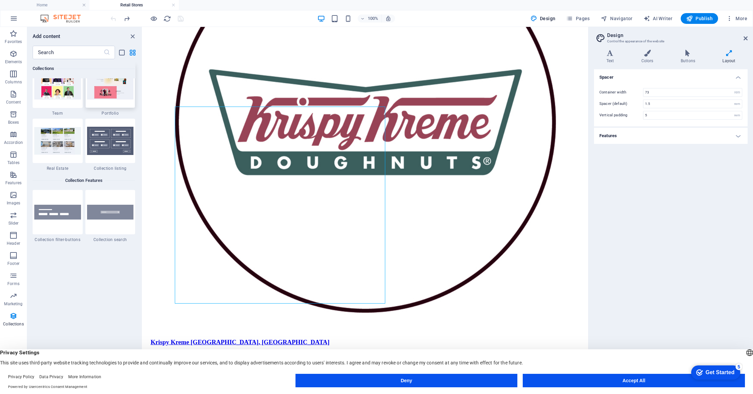
scroll to position [6306, 0]
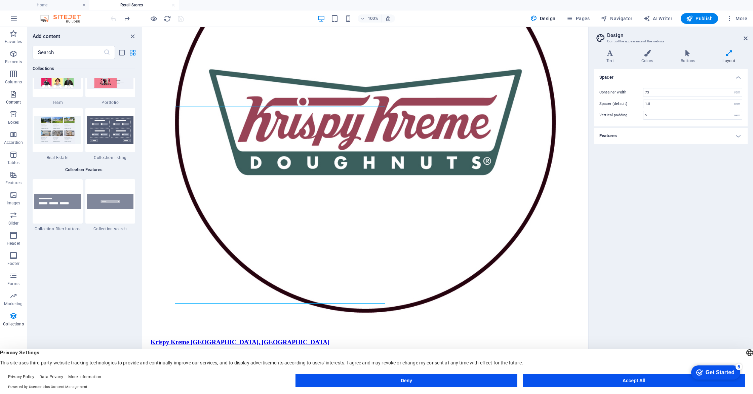
click at [11, 95] on icon "button" at bounding box center [13, 94] width 8 height 8
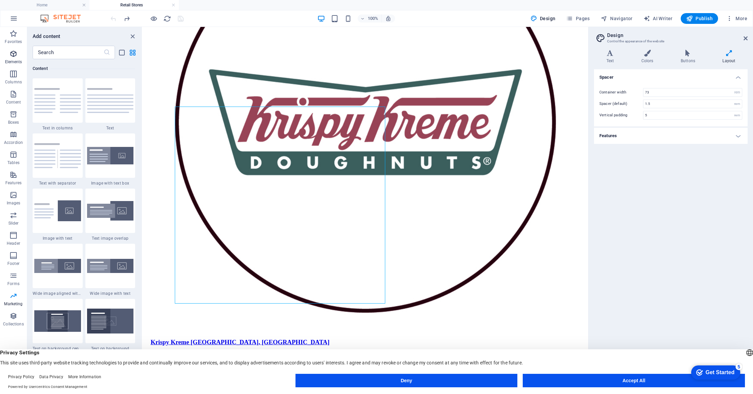
click at [17, 55] on icon "button" at bounding box center [13, 54] width 8 height 8
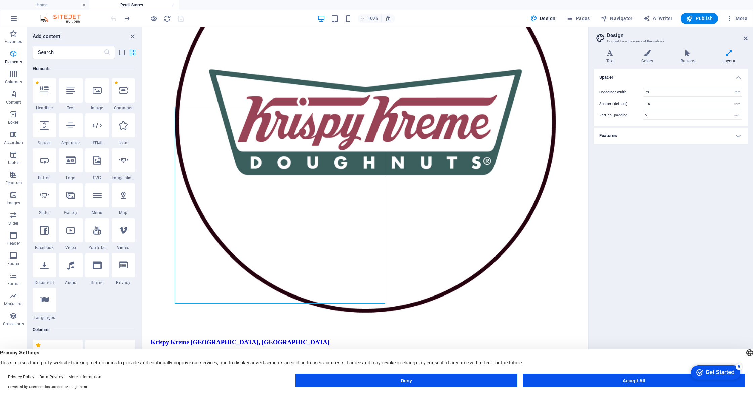
scroll to position [72, 0]
click at [132, 35] on icon "close panel" at bounding box center [133, 37] width 8 height 8
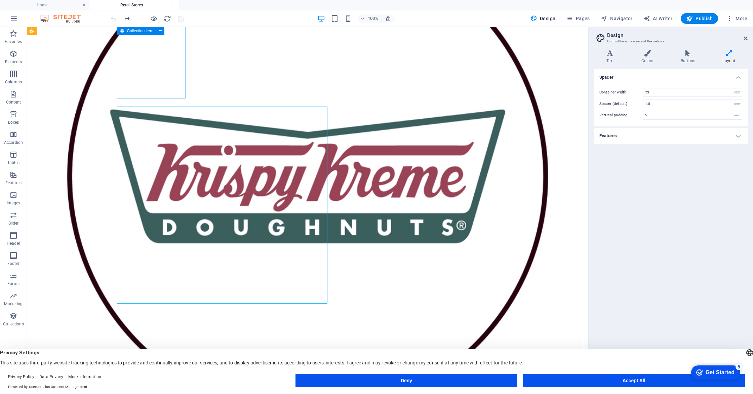
click at [131, 57] on article "Krispy Kreme Krispy Kreme [GEOGRAPHIC_DATA], [GEOGRAPHIC_DATA] Prep Cook Total …" at bounding box center [308, 219] width 556 height 607
click at [160, 32] on icon at bounding box center [161, 31] width 4 height 7
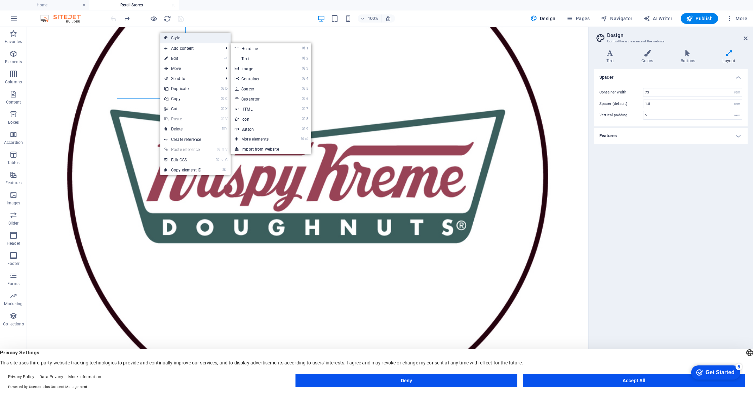
click at [172, 39] on link "Style" at bounding box center [195, 38] width 70 height 10
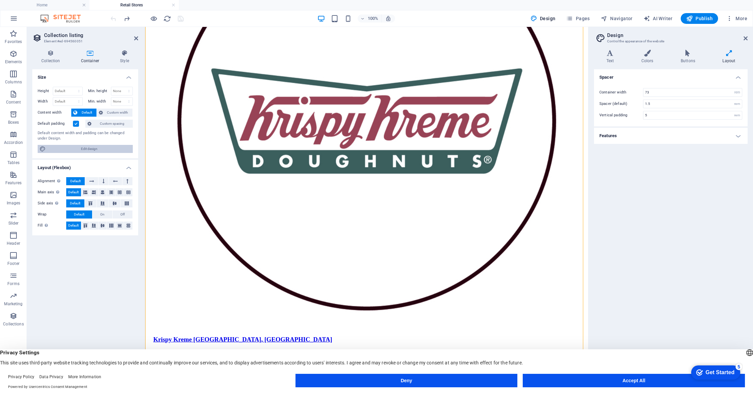
click at [118, 147] on span "Edit design" at bounding box center [89, 149] width 83 height 8
click at [123, 60] on h4 "Style" at bounding box center [124, 57] width 27 height 14
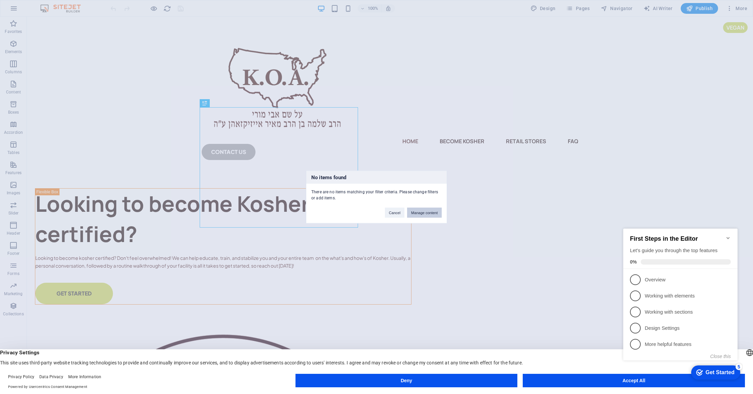
click at [431, 213] on button "Manage content" at bounding box center [424, 213] width 35 height 10
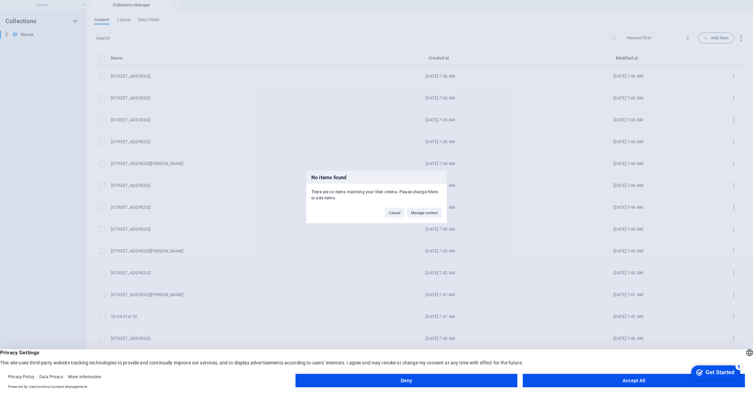
click at [253, 103] on div "No items found There are no items matching your filter criteria. Please change …" at bounding box center [376, 197] width 753 height 394
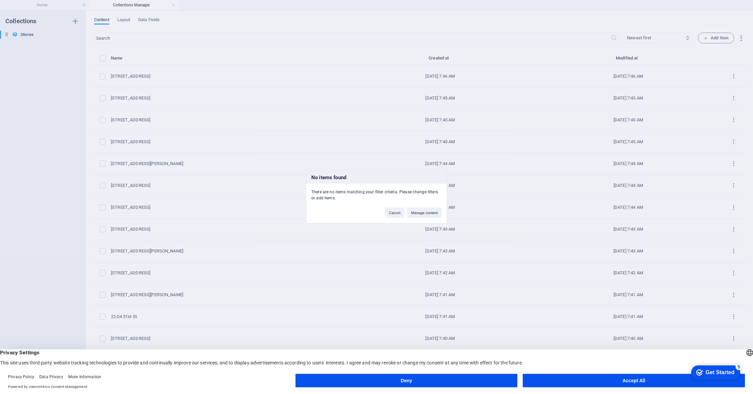
click at [730, 75] on div "No items found There are no items matching your filter criteria. Please change …" at bounding box center [376, 197] width 753 height 394
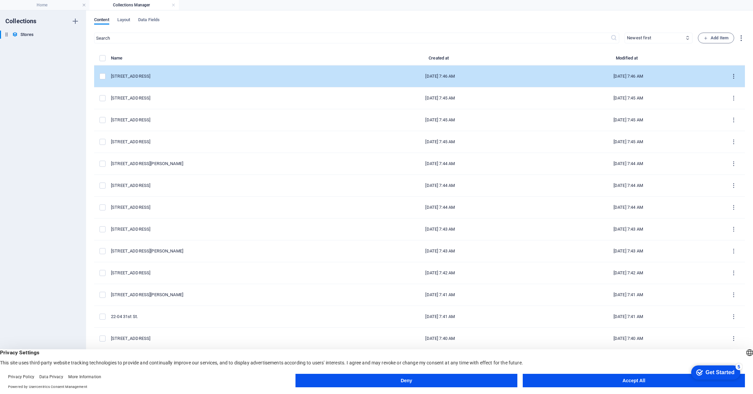
click at [732, 76] on icon "items list" at bounding box center [734, 76] width 6 height 6
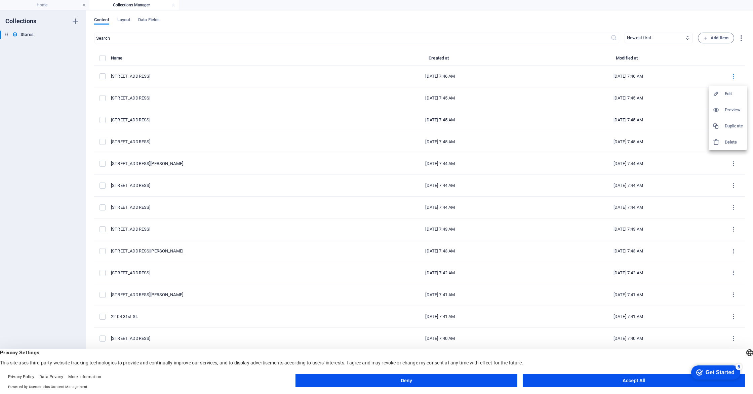
click at [729, 93] on h6 "Edit" at bounding box center [734, 94] width 18 height 8
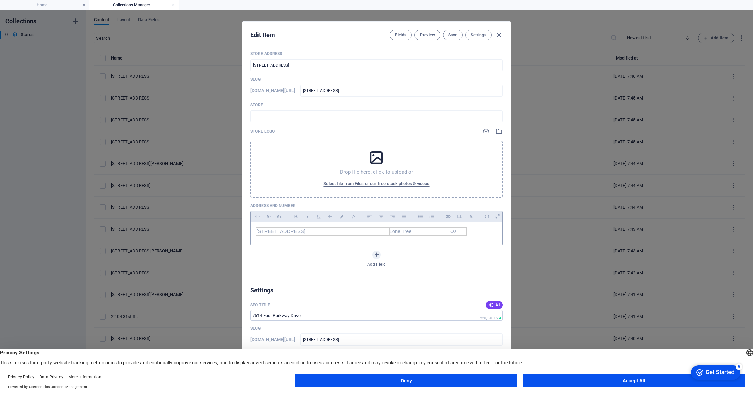
click at [378, 237] on div "7514 East Parkway Drive Lone Tree CO" at bounding box center [376, 232] width 251 height 20
click at [358, 236] on div "7514 East Parkway Drive Lone Tree CO" at bounding box center [376, 232] width 251 height 20
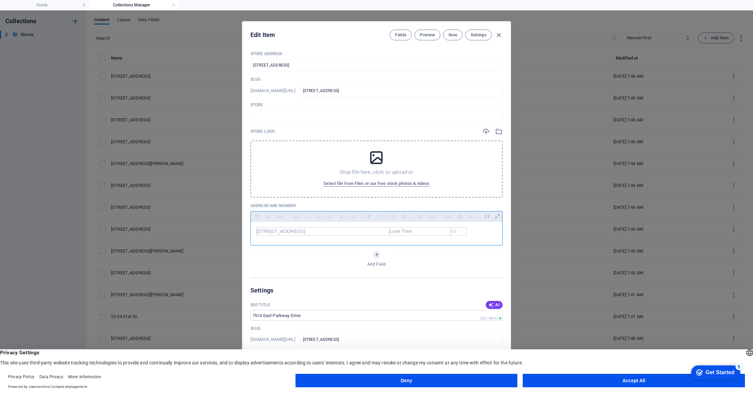
drag, startPoint x: 391, startPoint y: 234, endPoint x: 457, endPoint y: 233, distance: 65.9
click at [457, 233] on tr "7514 East Parkway Drive Lone Tree CO" at bounding box center [362, 232] width 210 height 8
click at [458, 231] on td "CO" at bounding box center [459, 232] width 16 height 8
click at [463, 231] on td "CO" at bounding box center [459, 232] width 16 height 8
click at [444, 234] on td "Lone Tree" at bounding box center [429, 232] width 65 height 8
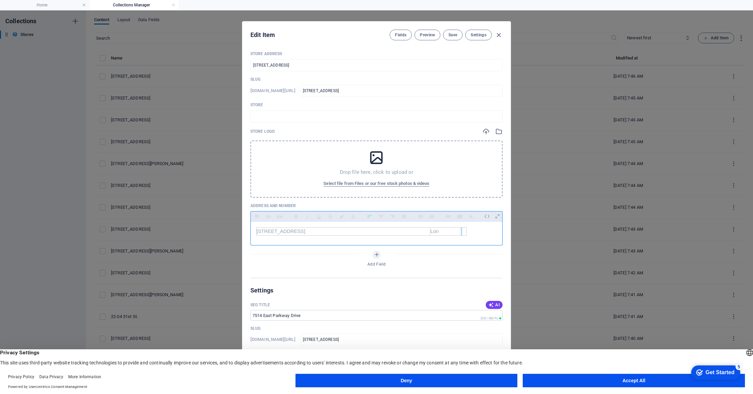
click at [462, 233] on div at bounding box center [462, 231] width 4 height 8
click at [461, 232] on div "7514 East Parkway Drive Lon ​ ​" at bounding box center [376, 232] width 252 height 21
drag, startPoint x: 461, startPoint y: 232, endPoint x: 461, endPoint y: 242, distance: 9.4
click at [461, 242] on div "Paragraph Format Normal Heading 1 Heading 2 Heading 3 Heading 4 Heading 5 Headi…" at bounding box center [376, 228] width 252 height 34
click at [352, 232] on td "[STREET_ADDRESS]" at bounding box center [346, 232] width 178 height 8
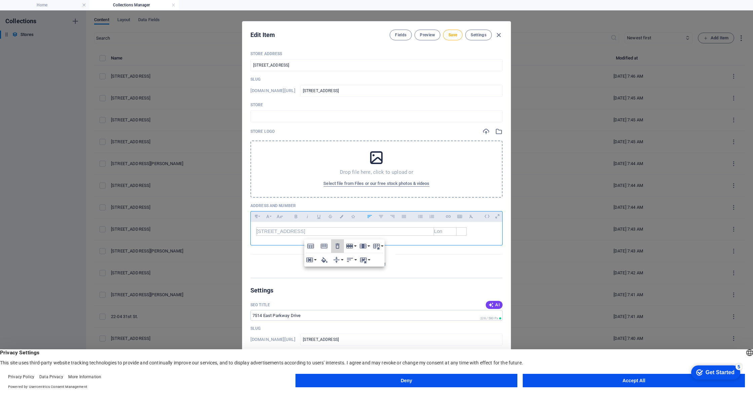
click at [338, 245] on icon "button" at bounding box center [338, 246] width 8 height 8
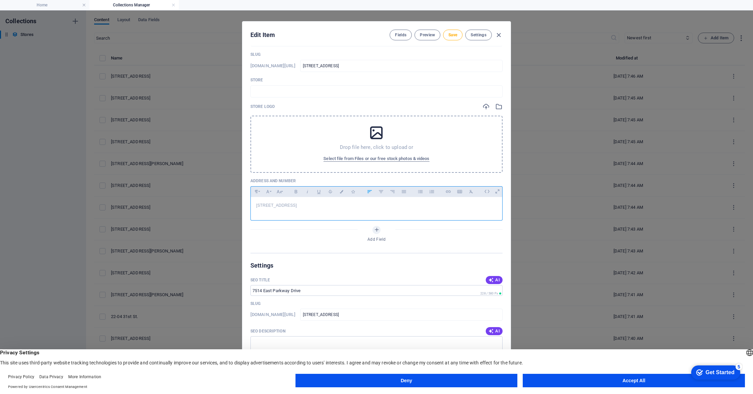
scroll to position [35, 0]
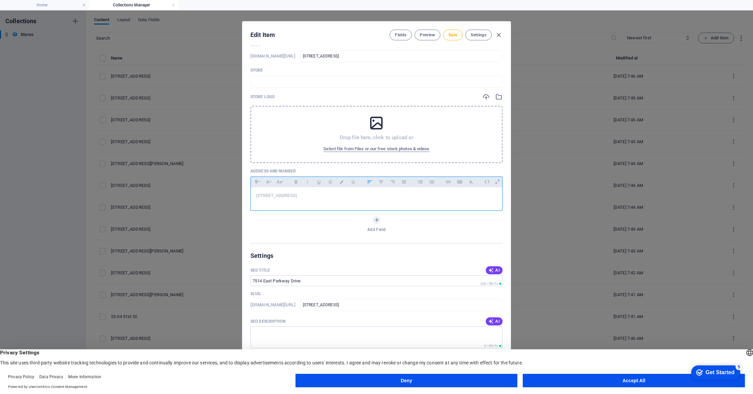
click at [327, 194] on p "[STREET_ADDRESS]" at bounding box center [376, 196] width 241 height 6
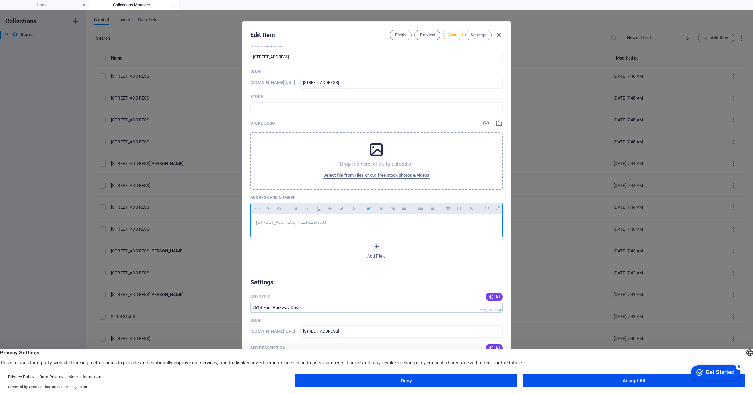
scroll to position [0, 0]
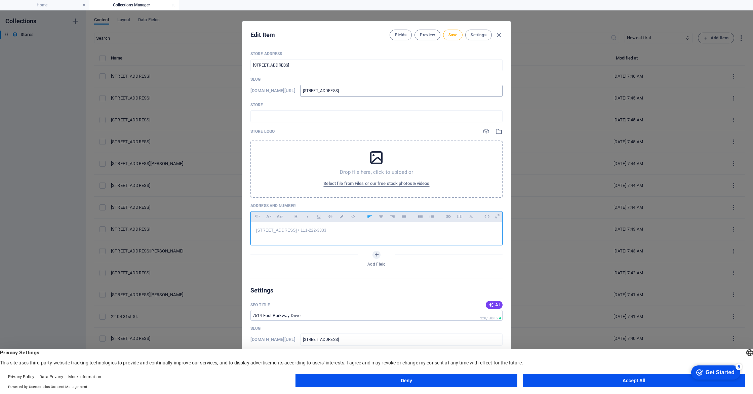
click at [364, 92] on input "7514-east-parkway-drive" at bounding box center [401, 91] width 202 height 12
drag, startPoint x: 327, startPoint y: 90, endPoint x: 400, endPoint y: 90, distance: 73.0
click at [400, 90] on input "7514-east-parkway-drive" at bounding box center [401, 91] width 202 height 12
type input "k"
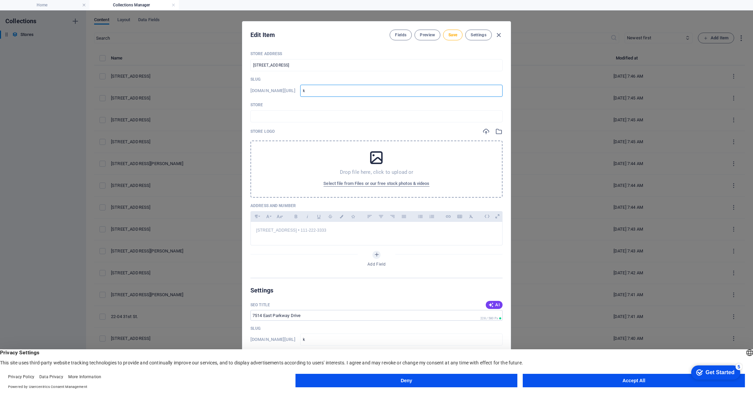
type input "ko"
type input "koa"
type input "koak"
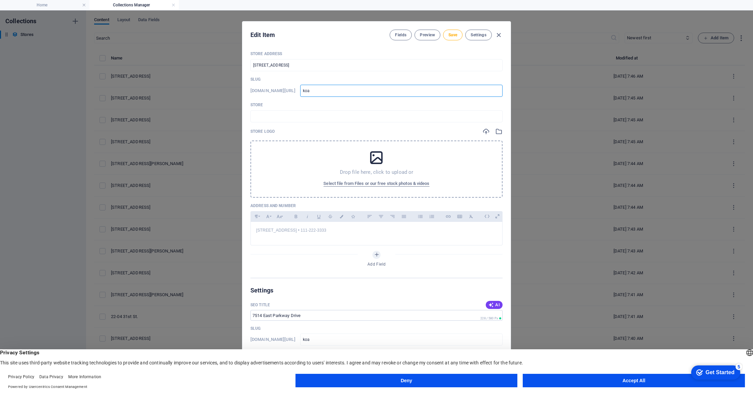
type input "koak"
type input "koako"
type input "koakos"
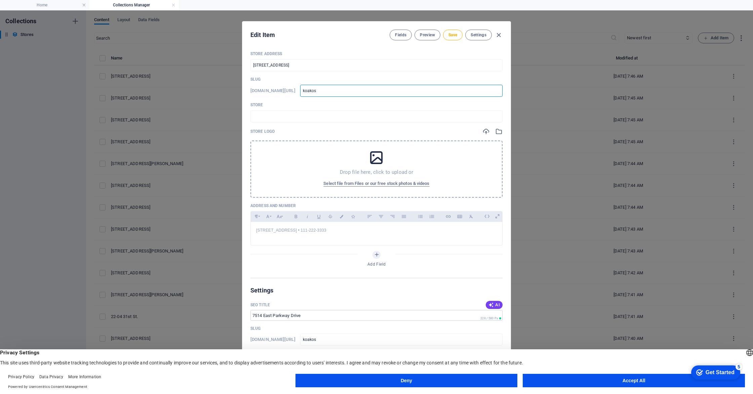
type input "koakosh"
type input "koakoshe"
type input "koakosher"
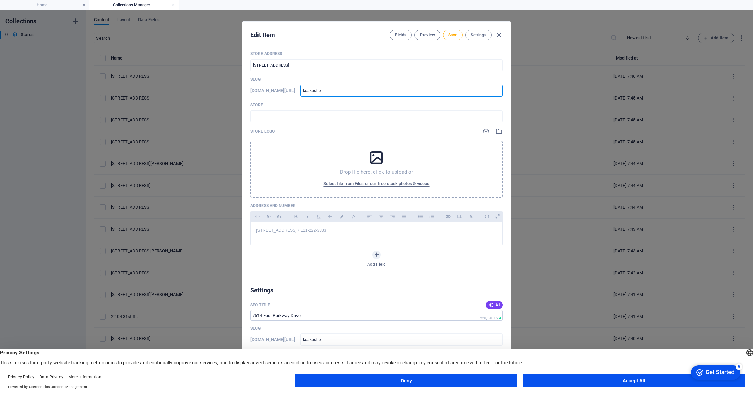
type input "koakosher"
type input "koakosher."
type input "koakosher.c"
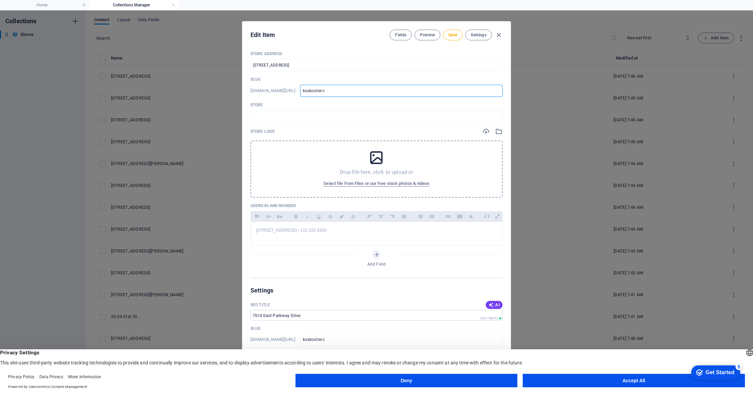
type input "koakosher.co"
type input "[DOMAIN_NAME]"
type input "koakosher.com/"
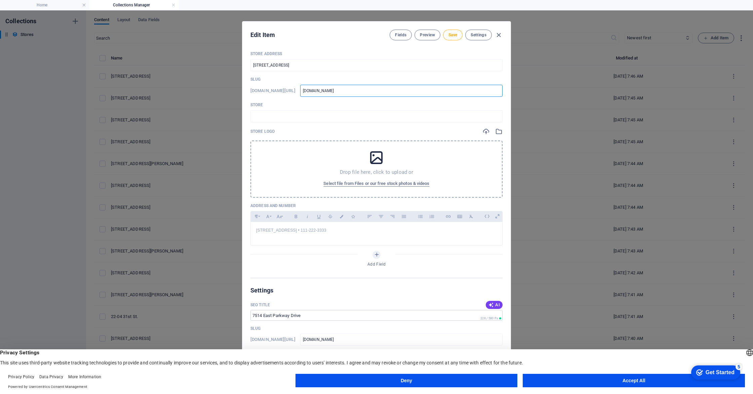
type input "koakosher.com/"
type input "koakosher.com/r"
type input "koakosher.com/re"
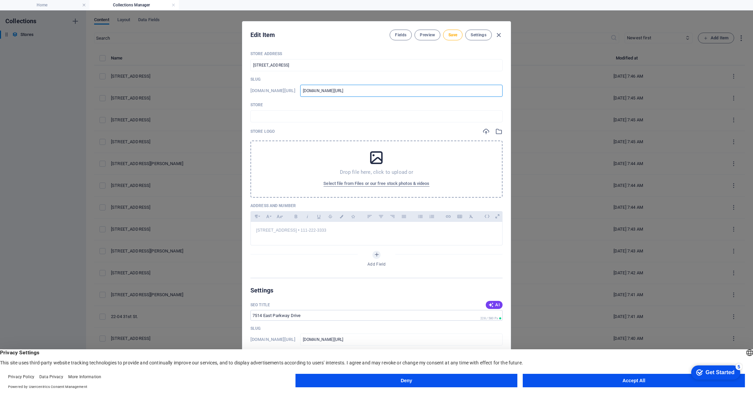
type input "koakosher.com/ret"
type input "koakosher.com/reta"
type input "koakosher.com/retai"
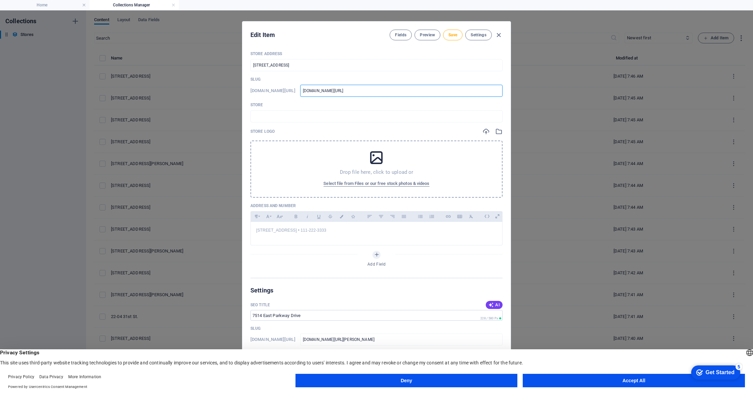
type input "koakosher.com/retai"
type input "koakosher.com/retail"
type input "koakosher.com/retails"
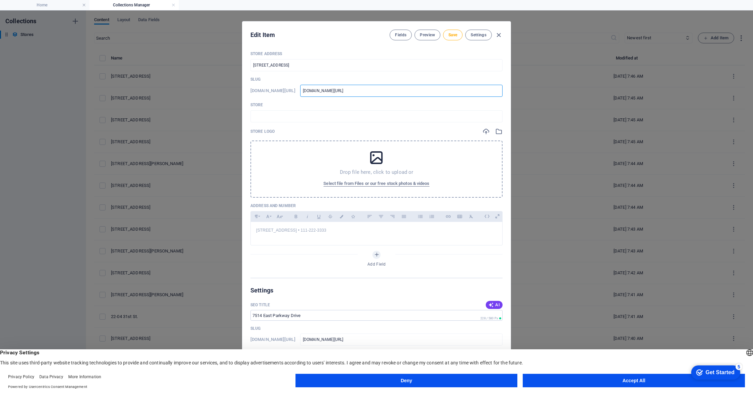
type input "koakosher.com/retailst"
type input "koakosher.com/retailsto"
type input "koakosher.com/retailstor"
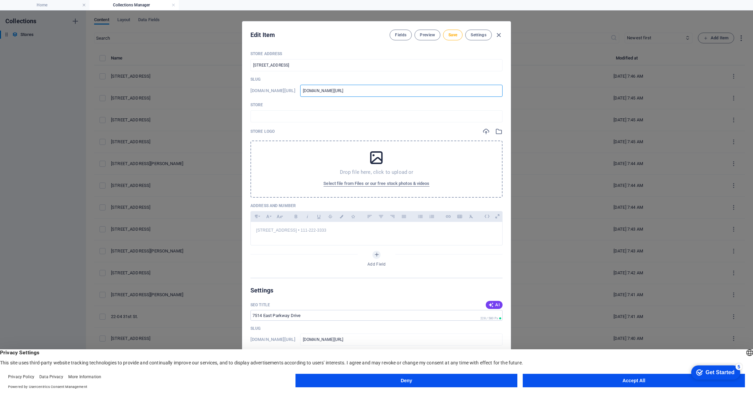
type input "koakosher.com/retailstor"
type input "koakosher.com/retailstore"
type input "koakosher.com/retailstores"
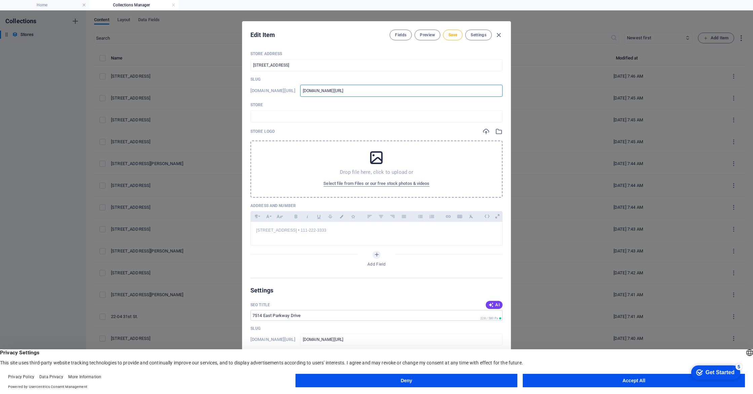
type input "koakosher.com/retailstores/"
type input "koakosher.com/retailstores/k"
type input "koakosher.com/retailstores/kr"
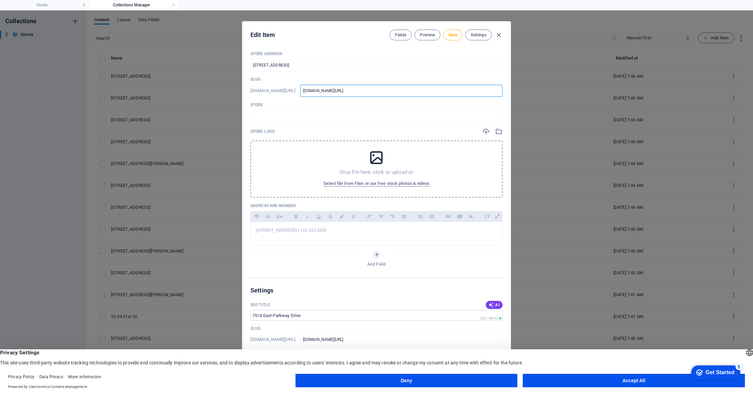
type input "koakosher.com/retailstores/kr"
type input "koakosher.com/retailstores/kri"
type input "koakosher.com/retailstores/kria"
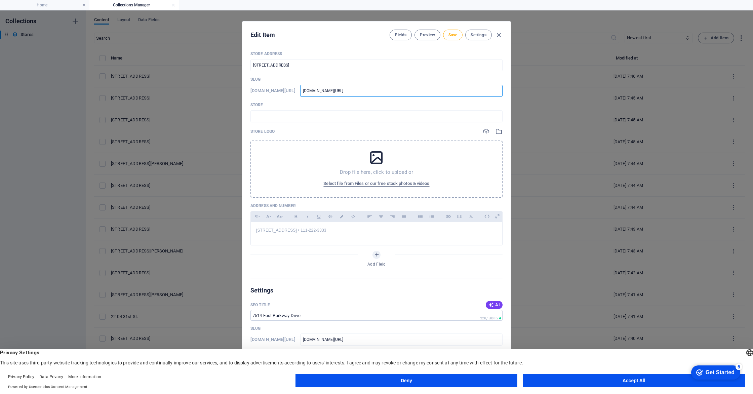
type input "koakosher.com/retailstores/kri"
type input "koakosher.com/retailstores/kris"
type input "koakosher.com/retailstores/krisp"
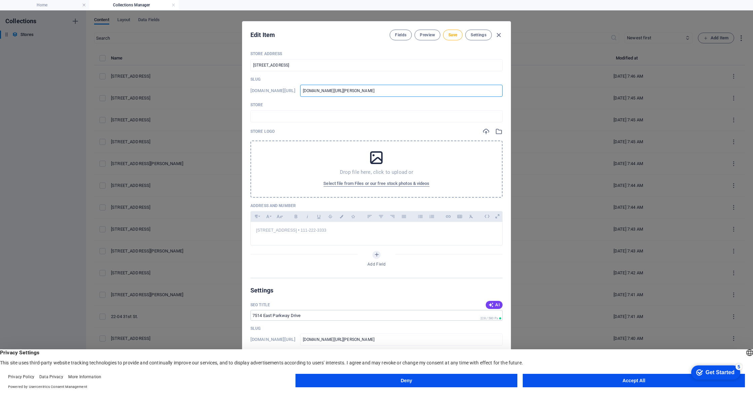
type input "koakosher.com/retailstores/krisp"
type input "koakosher.com/retailstores/krispy"
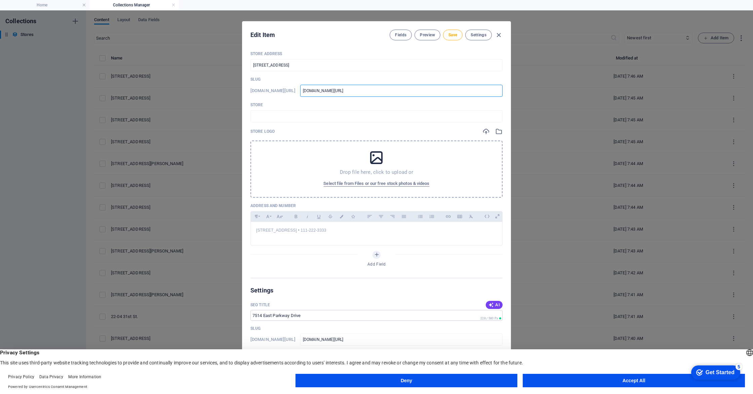
type input "koakosher.com/retailstores/krispy k"
type input "koakosher.com/retailstores/krispy"
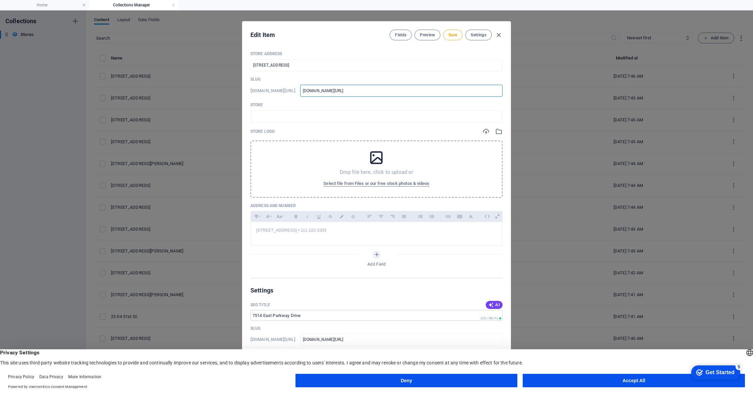
type input "koakosher.com/retailstores/krispy"
type input "koakosher.com/retailstores/krispyk"
type input "koakosher.com/retailstores/krispykr"
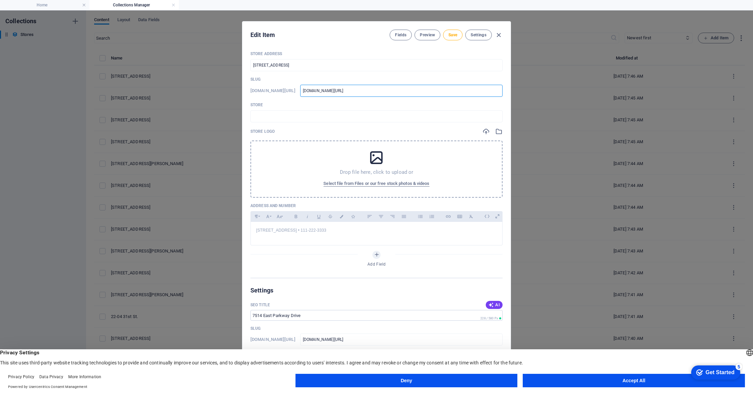
type input "koakosher.com/retailstores/krispykre"
type input "koakosher.com/retailstores/krispykrem"
type input "koakosher.com/retailstores/krispykreme"
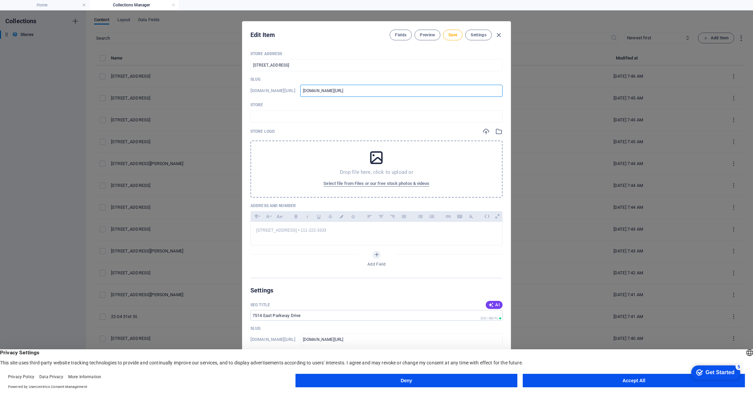
type input "koakosher.com/retailstores/krispykreme"
type input "koakosher.com/retailstores/krispykremem"
type input "koakosher.com/retailstores/krispykreme"
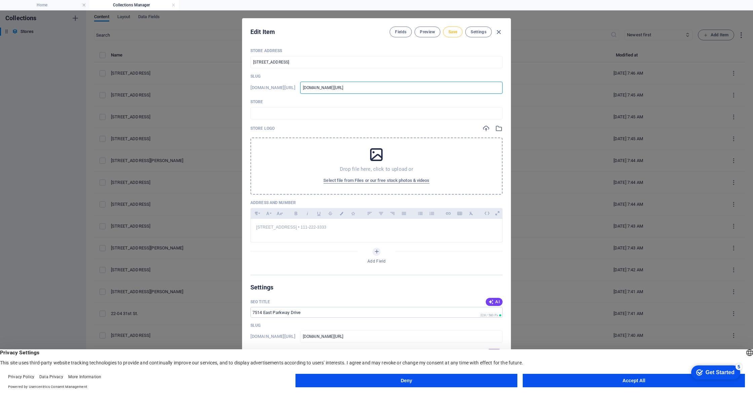
type input "koakosher-com-retailstores-krispykreme"
click at [448, 31] on span "Save" at bounding box center [452, 31] width 9 height 5
click at [538, 114] on div "Edit Item Fields Preview Save Settings Store Address 7514 East Parkway Drive ​ …" at bounding box center [376, 199] width 753 height 384
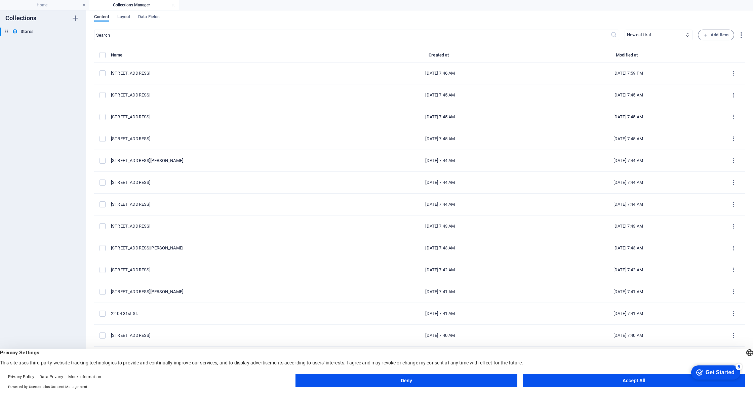
type input "koakosher-com-retailstores-krispykreme"
click at [43, 7] on h4 "Home" at bounding box center [44, 4] width 89 height 7
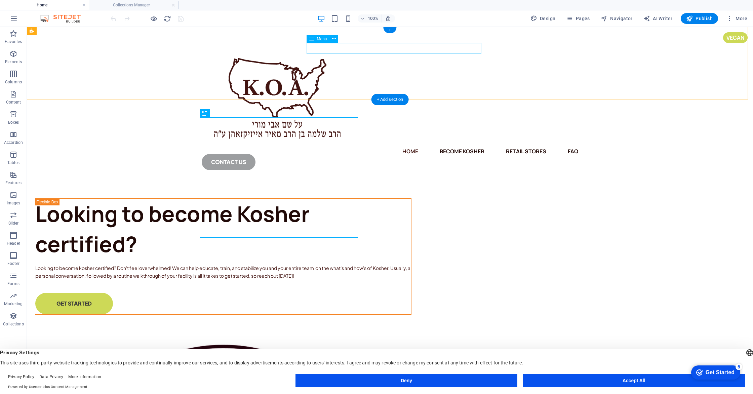
click at [431, 146] on nav "Home Become Kosher Retail Stores FAQ" at bounding box center [390, 151] width 377 height 11
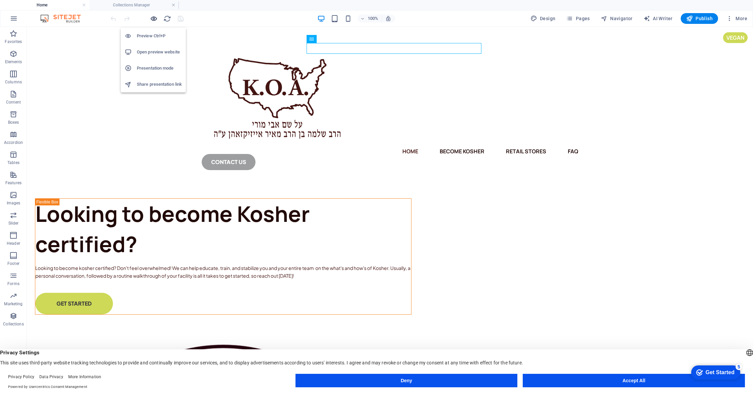
click at [156, 19] on icon "button" at bounding box center [154, 19] width 8 height 8
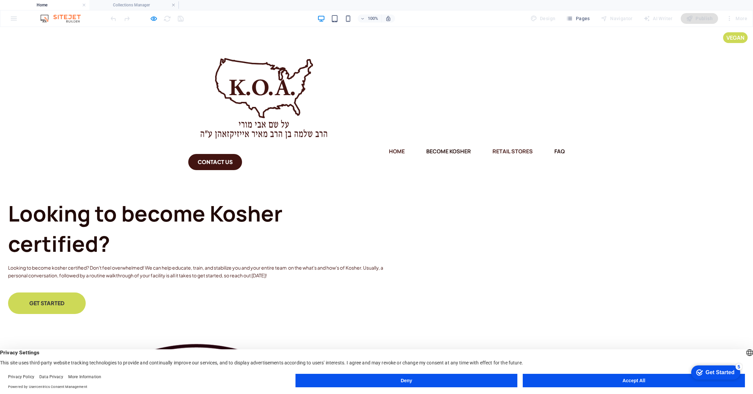
click at [493, 146] on link "Retail Stores" at bounding box center [513, 151] width 40 height 11
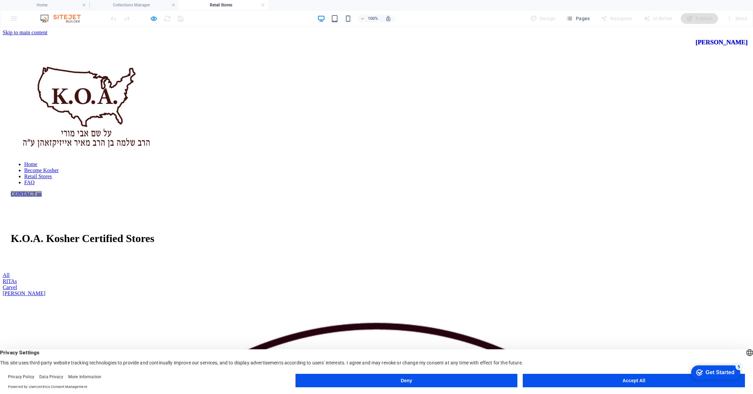
click at [345, 278] on div "RITAs" at bounding box center [377, 281] width 748 height 6
click at [343, 278] on div "RITAs" at bounding box center [377, 281] width 748 height 6
click at [421, 284] on div "Carvel" at bounding box center [377, 287] width 748 height 6
click at [490, 290] on div "[PERSON_NAME]" at bounding box center [377, 293] width 748 height 6
drag, startPoint x: 490, startPoint y: 178, endPoint x: 494, endPoint y: 178, distance: 3.7
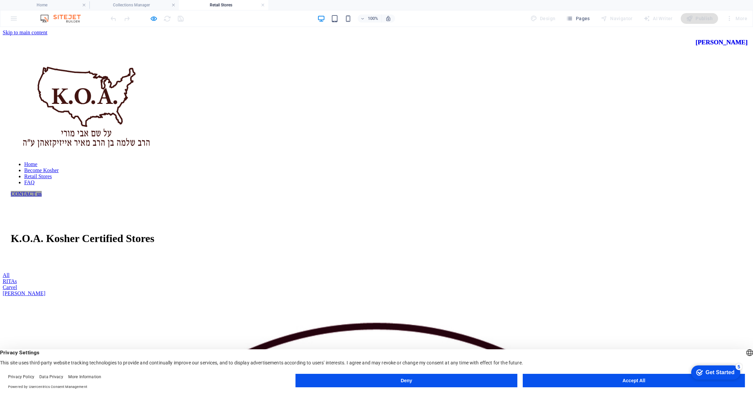
click at [492, 290] on div "[PERSON_NAME]" at bounding box center [377, 293] width 748 height 6
click at [517, 290] on div "[PERSON_NAME]" at bounding box center [377, 293] width 748 height 6
click at [58, 22] on img at bounding box center [64, 18] width 50 height 8
